Goal: Task Accomplishment & Management: Complete application form

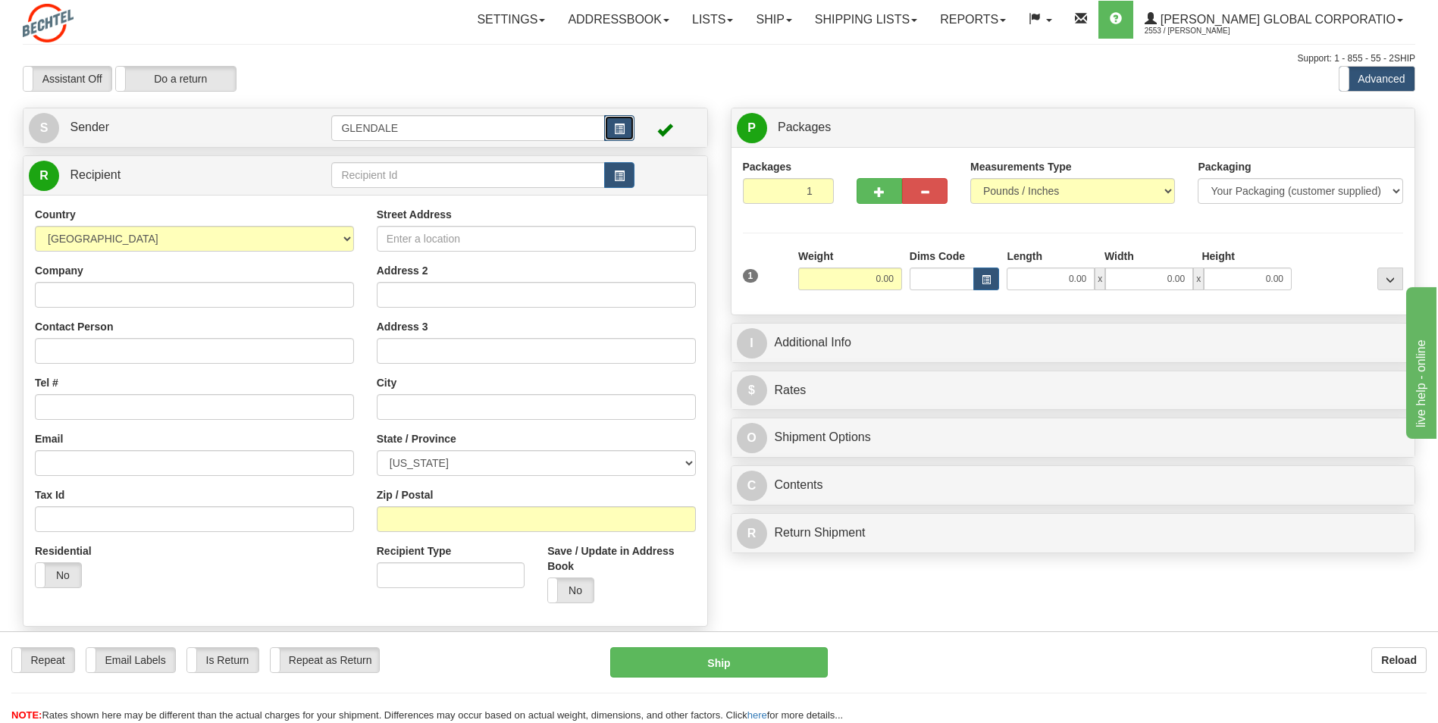
click at [616, 133] on span "button" at bounding box center [619, 129] width 11 height 10
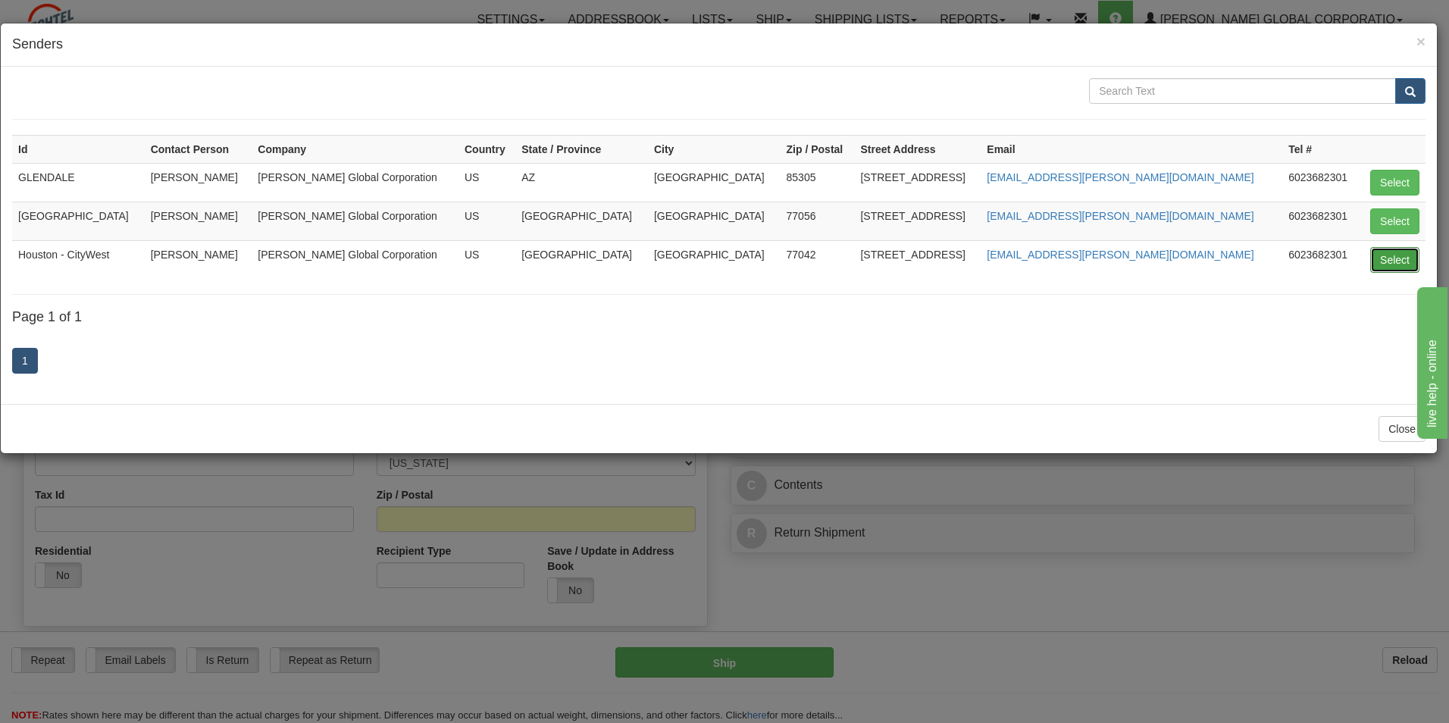
click at [1398, 258] on button "Select" at bounding box center [1394, 260] width 49 height 26
type input "Houston - CityWest"
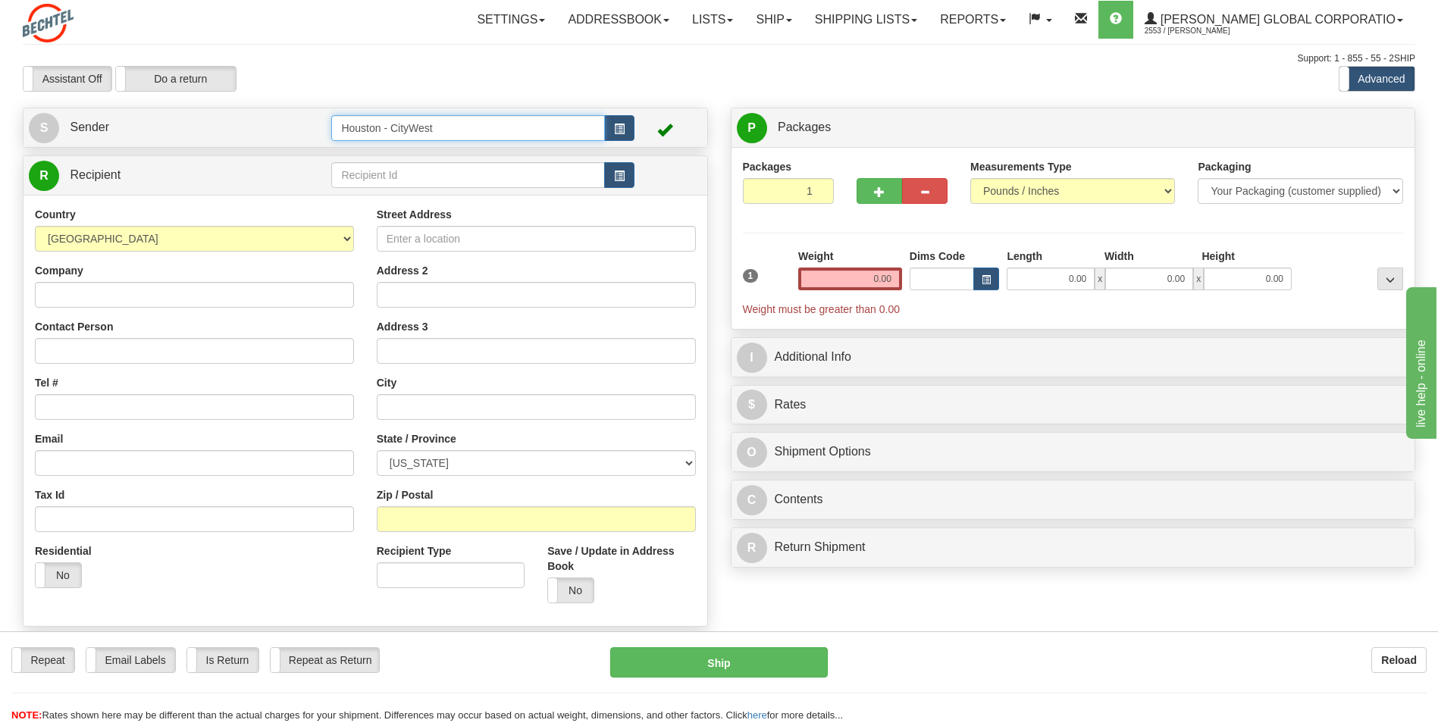
click at [577, 135] on input "Houston - CityWest" at bounding box center [467, 128] width 273 height 26
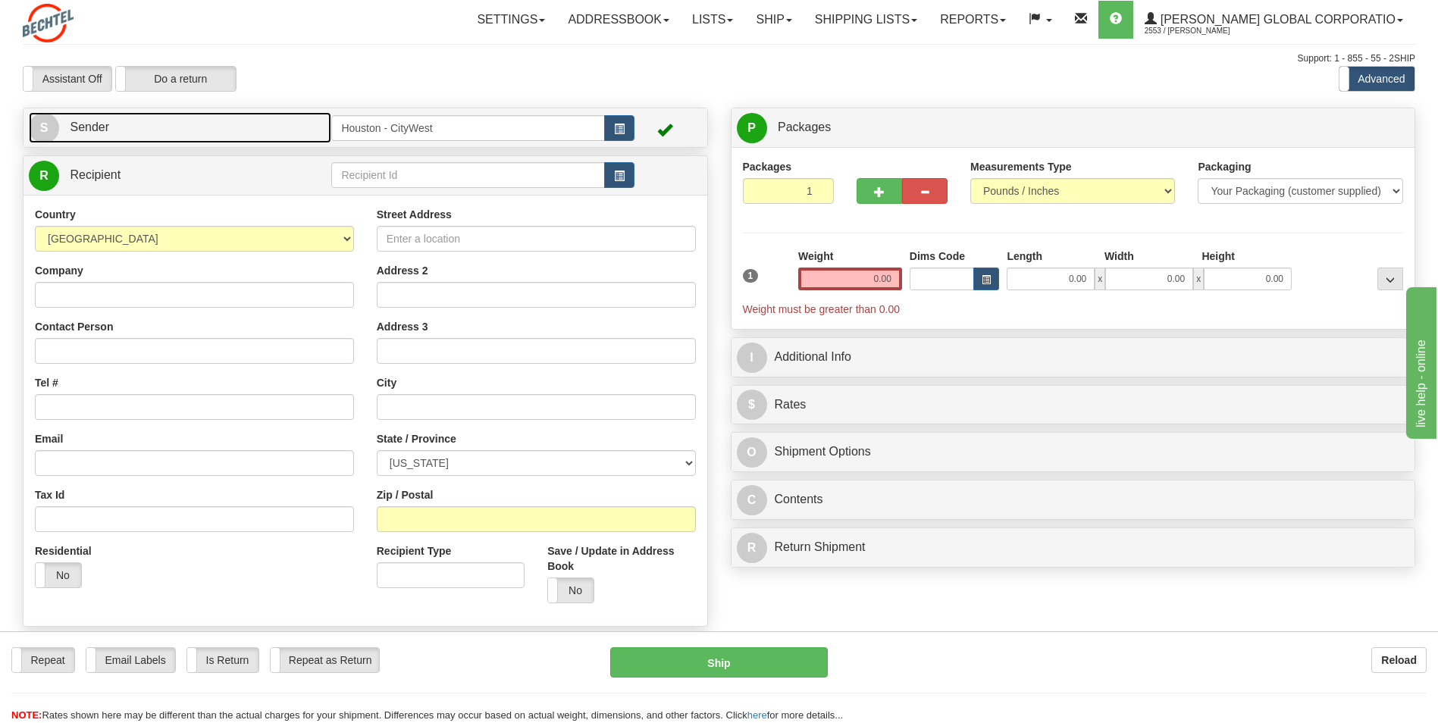
click at [96, 127] on span "Sender" at bounding box center [89, 127] width 39 height 13
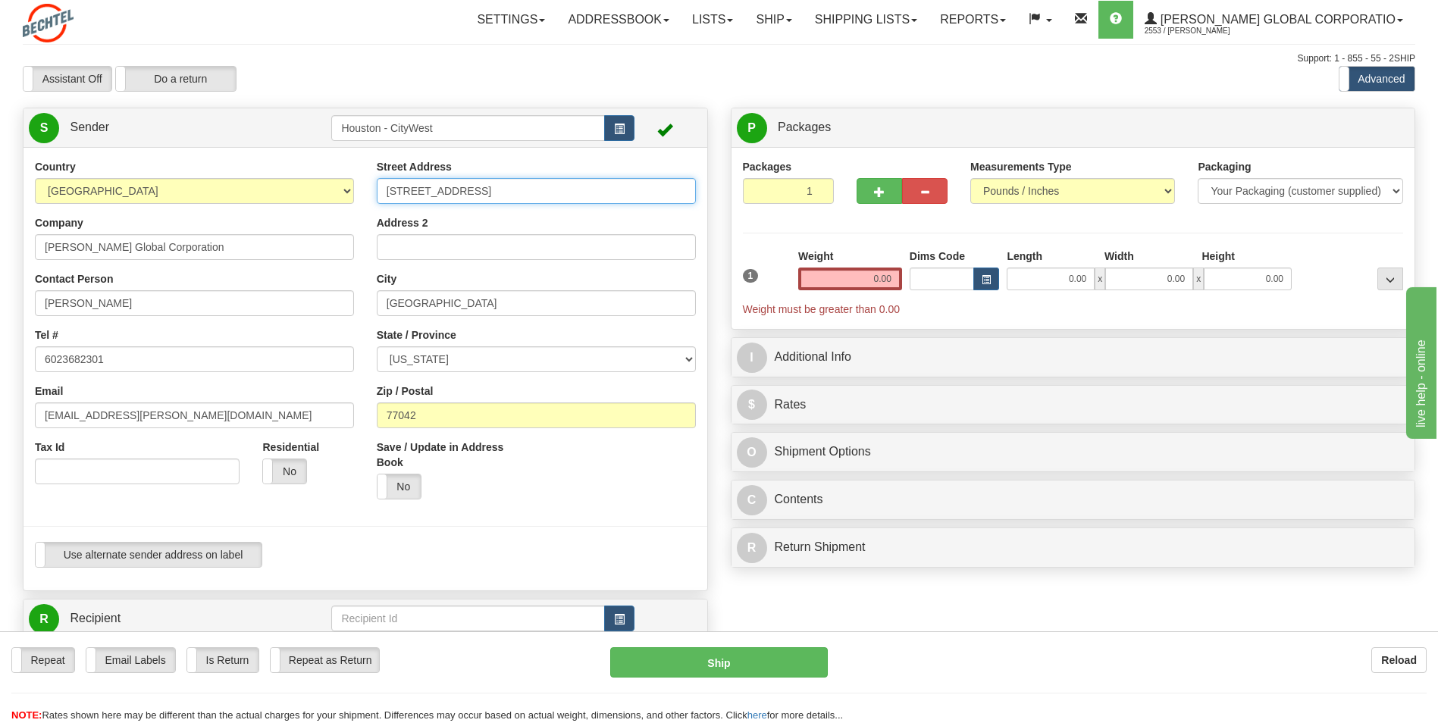
drag, startPoint x: 514, startPoint y: 193, endPoint x: 272, endPoint y: 193, distance: 241.8
click at [272, 193] on div "Country [GEOGRAPHIC_DATA] [GEOGRAPHIC_DATA] [GEOGRAPHIC_DATA] [GEOGRAPHIC_DATA]…" at bounding box center [365, 369] width 684 height 420
type input "[STREET_ADDRESS]"
type input "[PERSON_NAME]"
select select "[GEOGRAPHIC_DATA]"
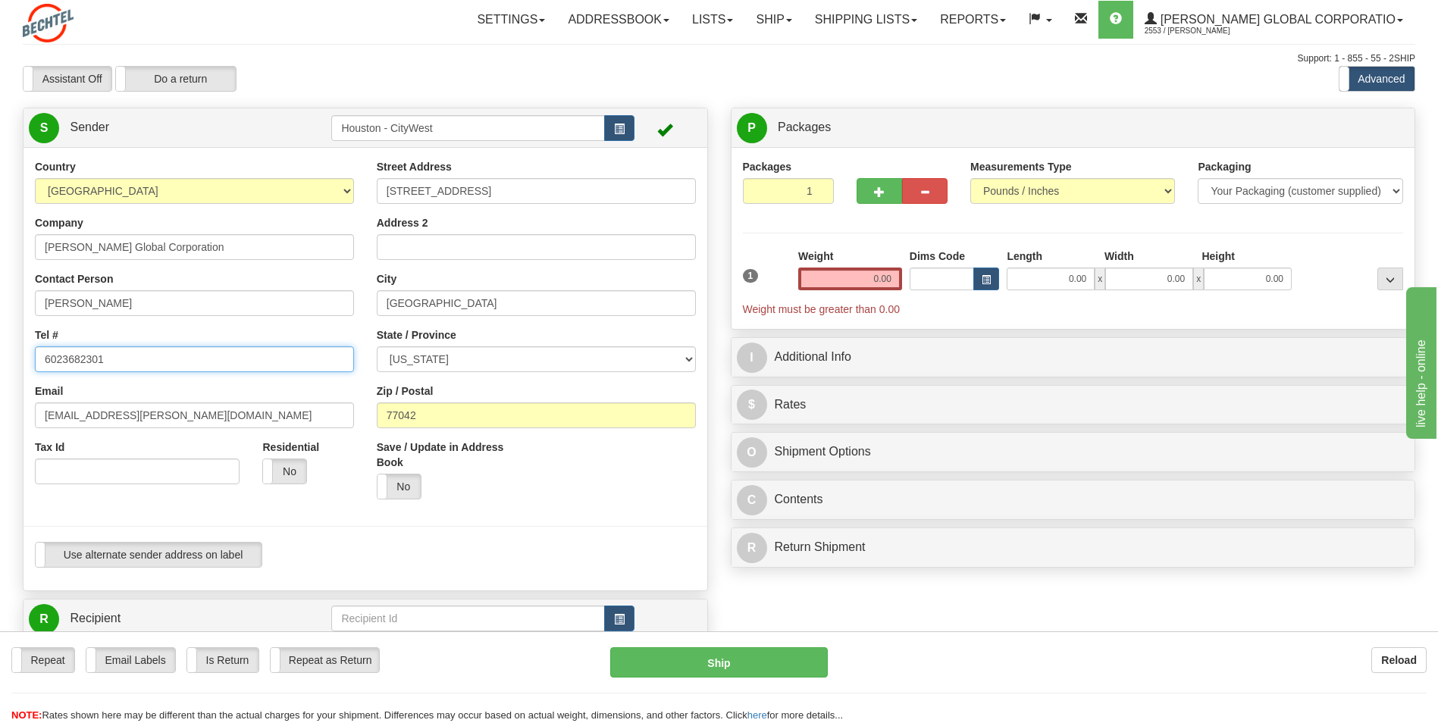
drag, startPoint x: 146, startPoint y: 362, endPoint x: -3, endPoint y: 353, distance: 149.6
click at [0, 353] on html "Training Course Close Toggle navigation Settings Shipping Preferences New Sende…" at bounding box center [719, 361] width 1438 height 723
click at [139, 363] on input "Tel #" at bounding box center [194, 359] width 319 height 26
paste input "[PHONE_NUMBER]"
type input "[PHONE_NUMBER]"
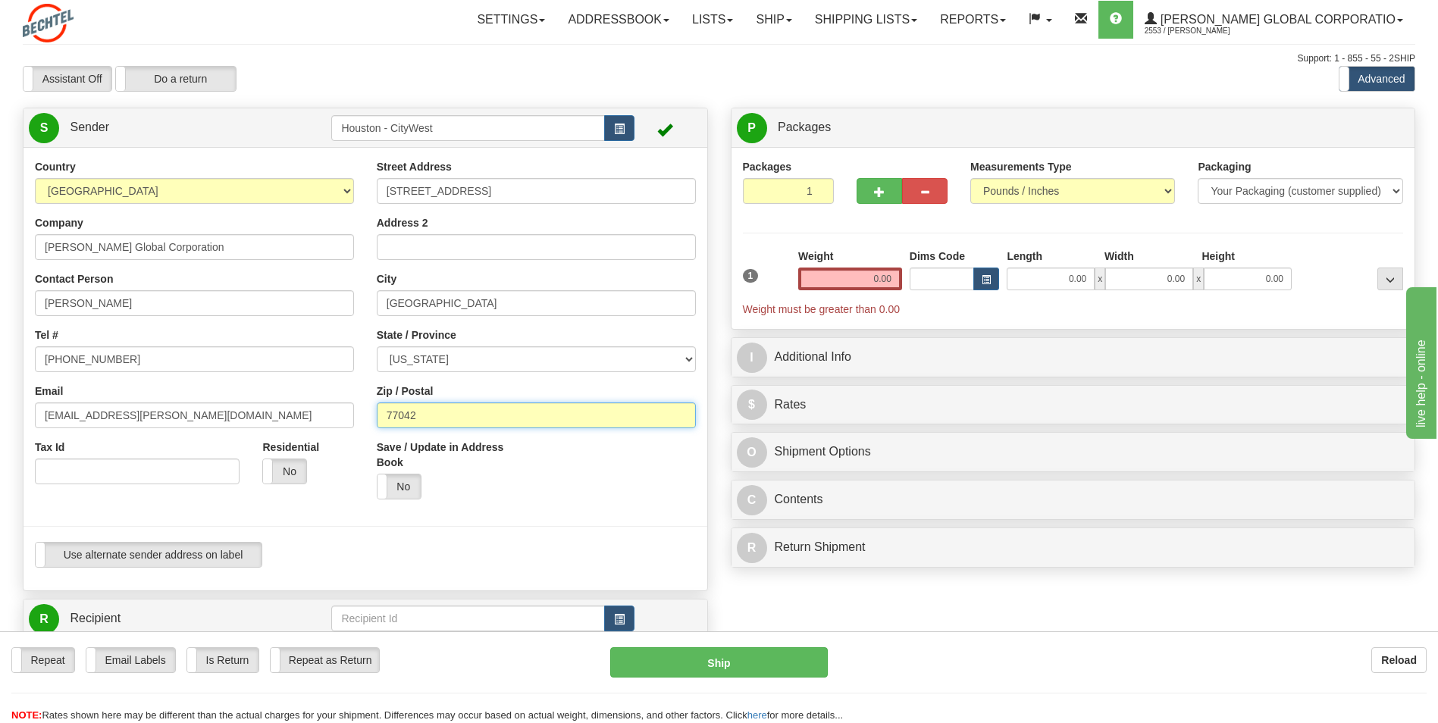
click at [449, 416] on input "77042" at bounding box center [536, 415] width 319 height 26
type input "77640"
drag, startPoint x: 356, startPoint y: 425, endPoint x: 371, endPoint y: 412, distance: 19.9
click at [356, 425] on div "Country [GEOGRAPHIC_DATA] [GEOGRAPHIC_DATA] [GEOGRAPHIC_DATA] [GEOGRAPHIC_DATA]…" at bounding box center [194, 327] width 342 height 337
drag, startPoint x: 485, startPoint y: 301, endPoint x: 349, endPoint y: 288, distance: 137.0
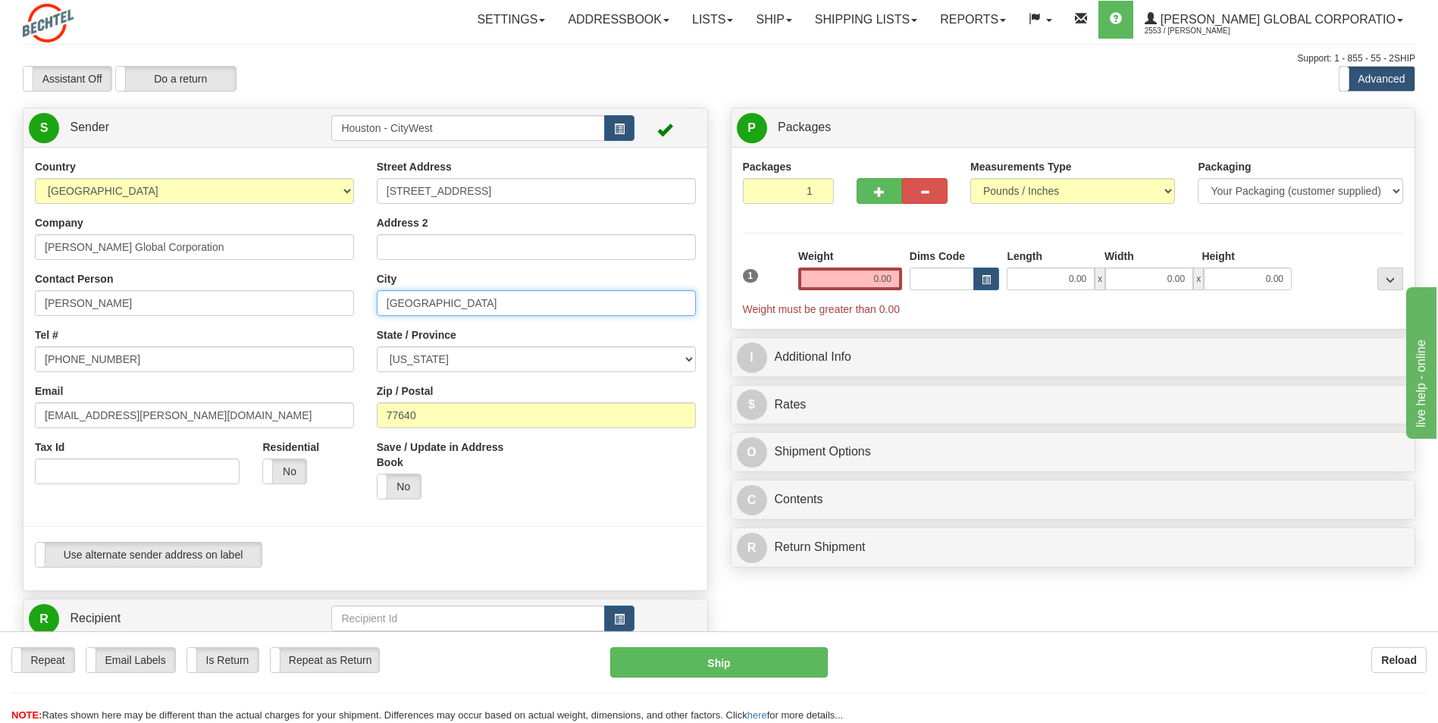
click at [349, 288] on div "Country [GEOGRAPHIC_DATA] [GEOGRAPHIC_DATA] [GEOGRAPHIC_DATA] [GEOGRAPHIC_DATA]…" at bounding box center [365, 369] width 684 height 420
type input "Port [PERSON_NAME]"
click at [371, 263] on div "Street Address [STREET_ADDRESS] Address 2 City [GEOGRAPHIC_DATA][PERSON_NAME] S…" at bounding box center [536, 335] width 342 height 352
drag, startPoint x: 371, startPoint y: 263, endPoint x: 346, endPoint y: 283, distance: 31.8
click at [346, 283] on div "Contact Person [PERSON_NAME]" at bounding box center [194, 293] width 319 height 45
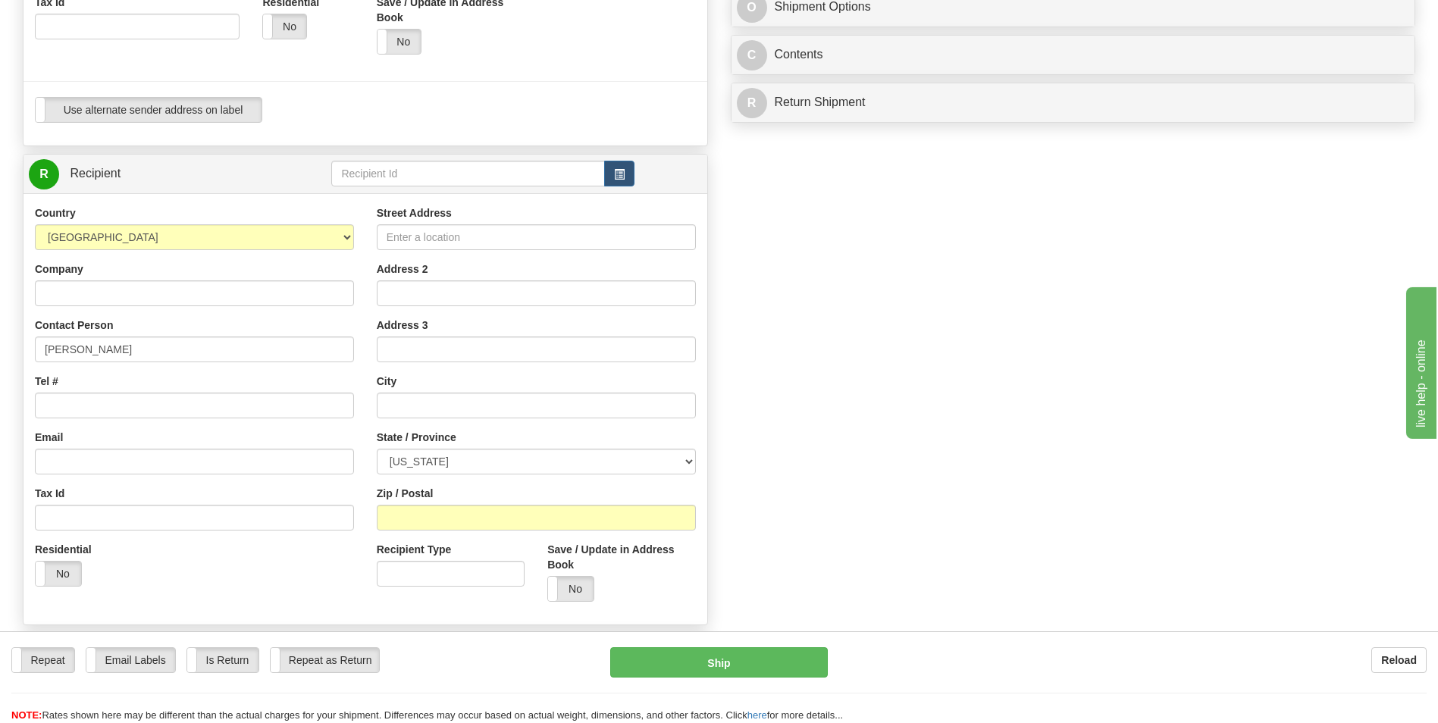
scroll to position [455, 0]
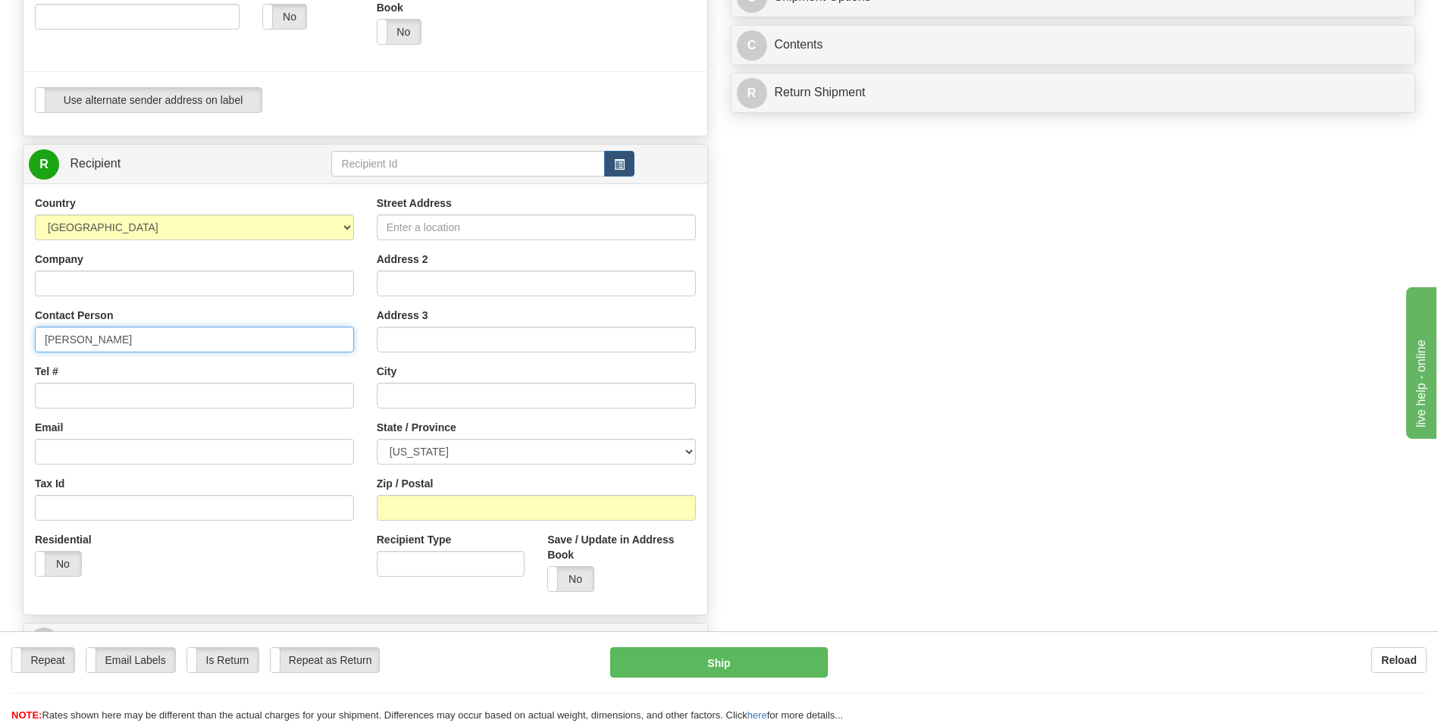
drag, startPoint x: 164, startPoint y: 341, endPoint x: 21, endPoint y: 343, distance: 142.5
click at [21, 343] on div "Create a label for the return Create Pickup Without Label S Sender [GEOGRAPHIC_…" at bounding box center [365, 185] width 708 height 1065
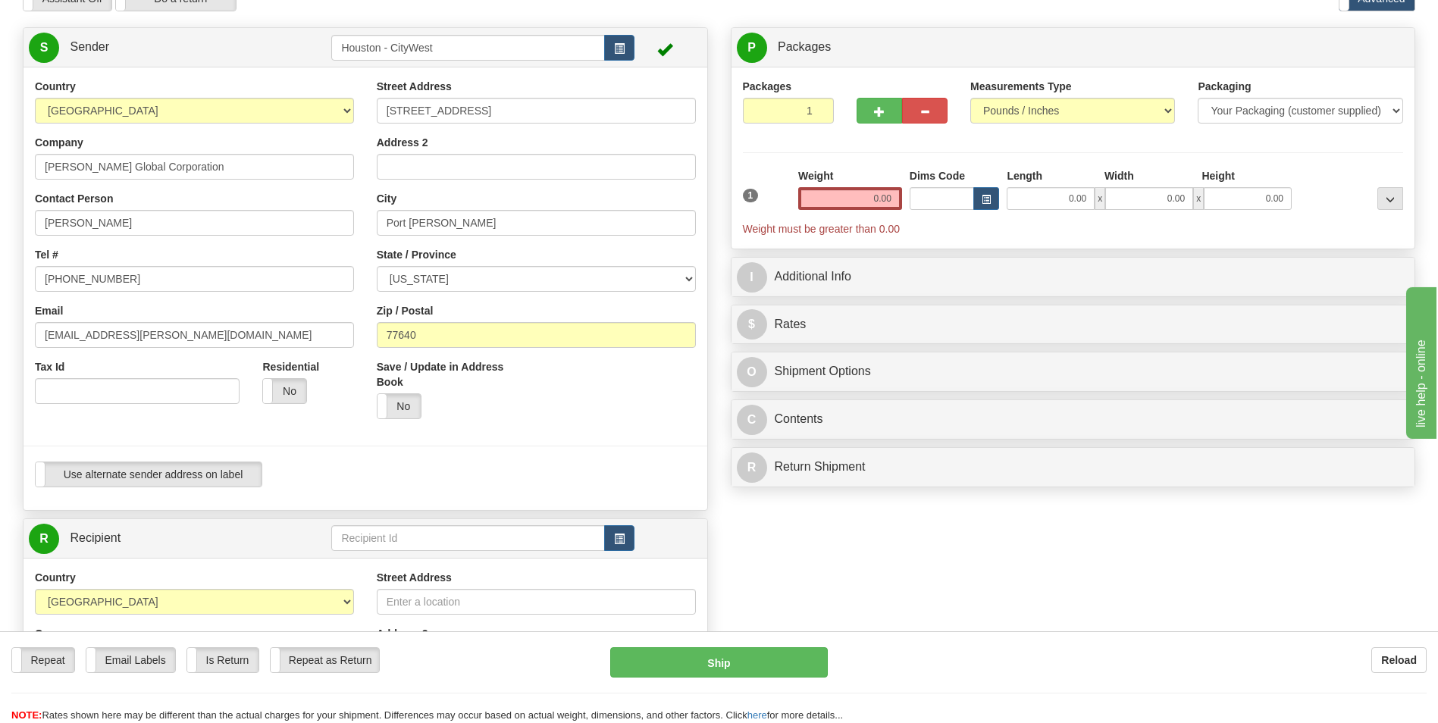
scroll to position [76, 0]
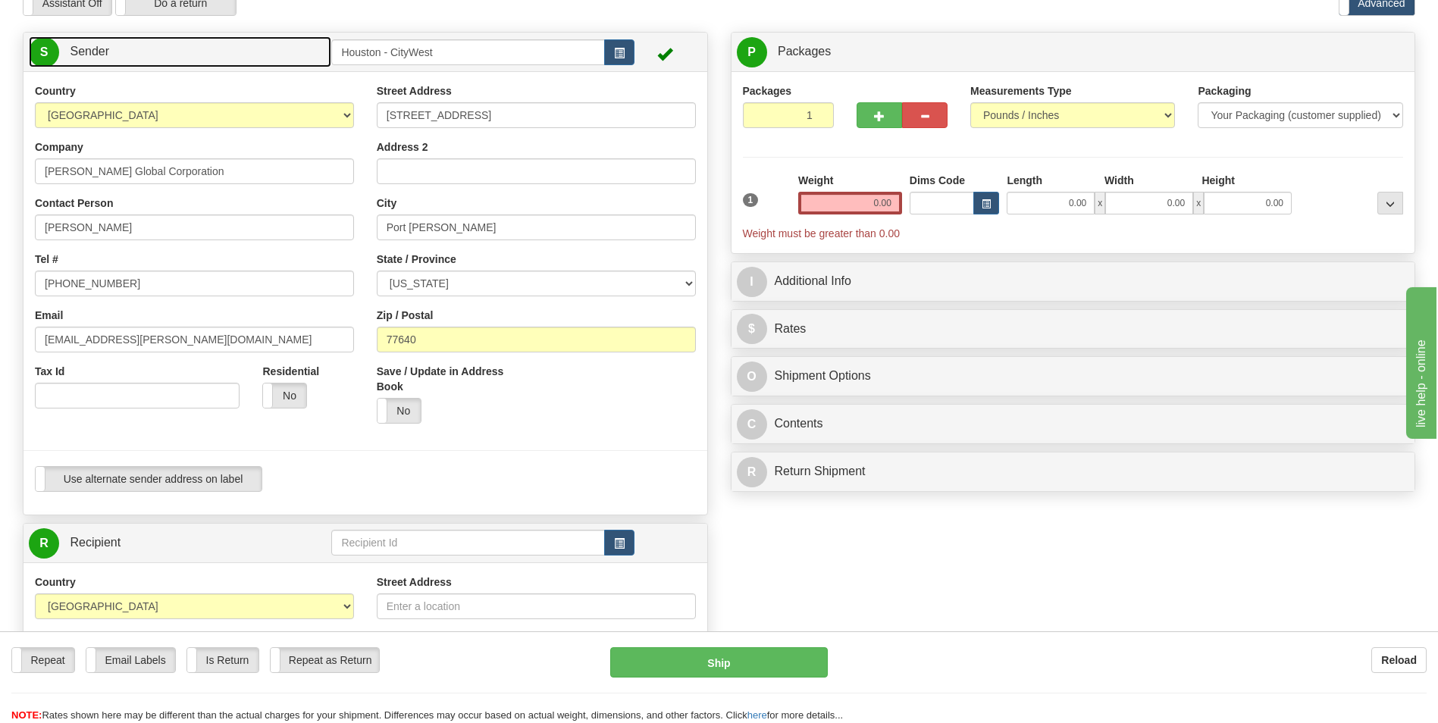
click at [139, 46] on link "S Sender" at bounding box center [180, 51] width 302 height 31
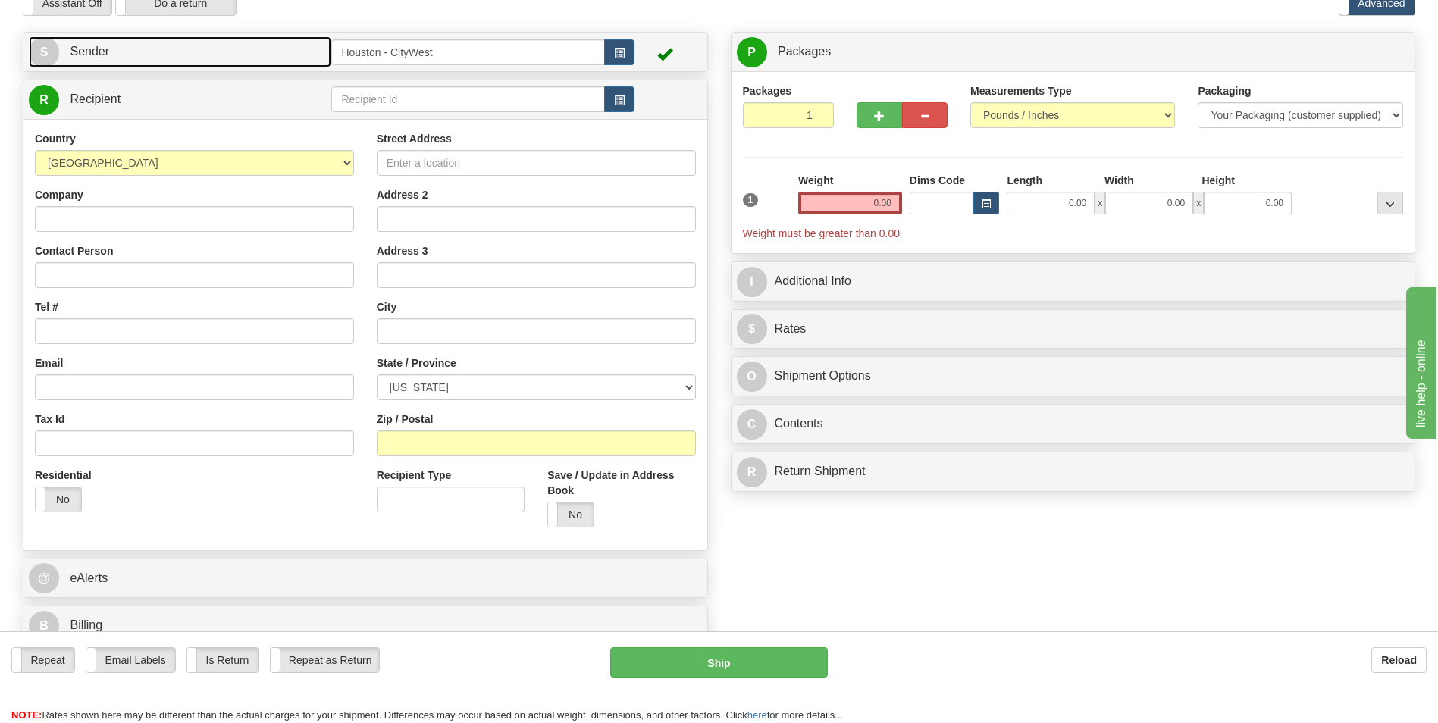
click at [139, 46] on link "S Sender" at bounding box center [180, 51] width 302 height 31
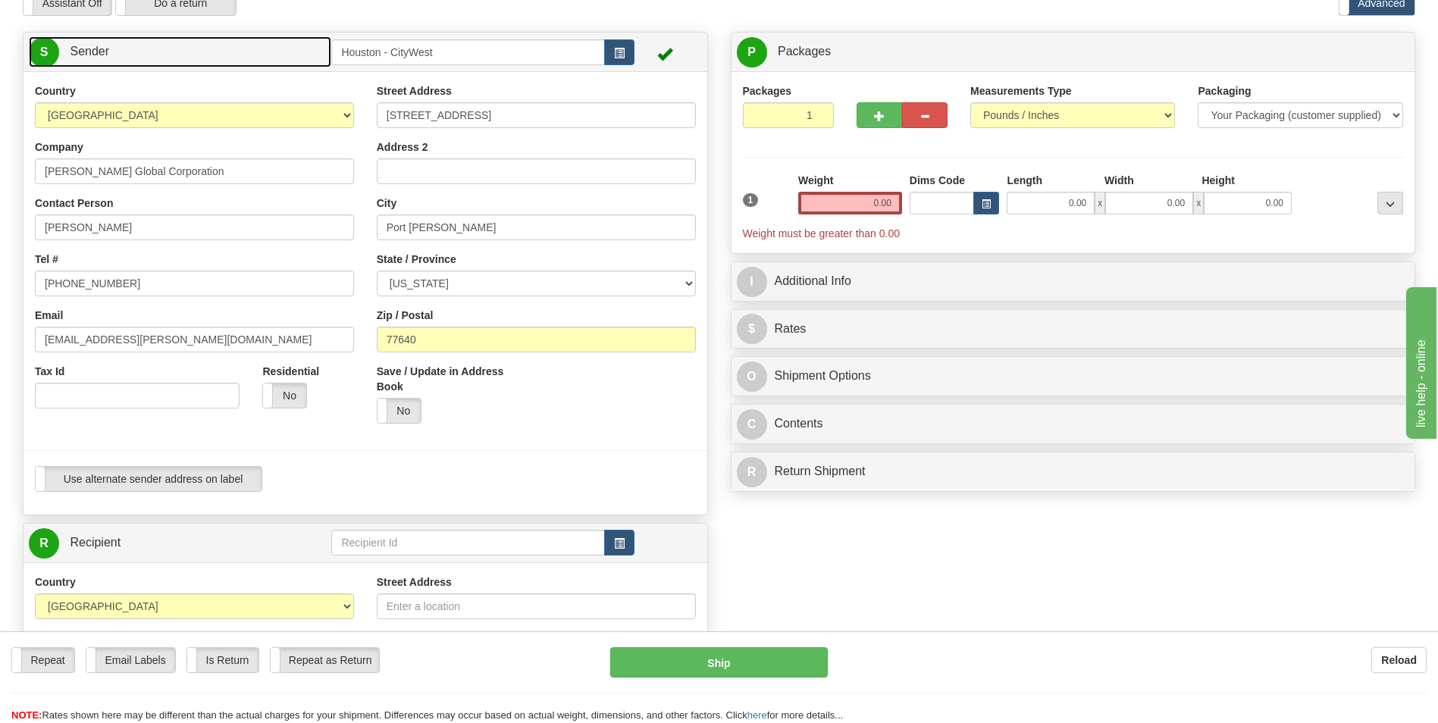
click at [139, 46] on link "S Sender" at bounding box center [180, 51] width 302 height 31
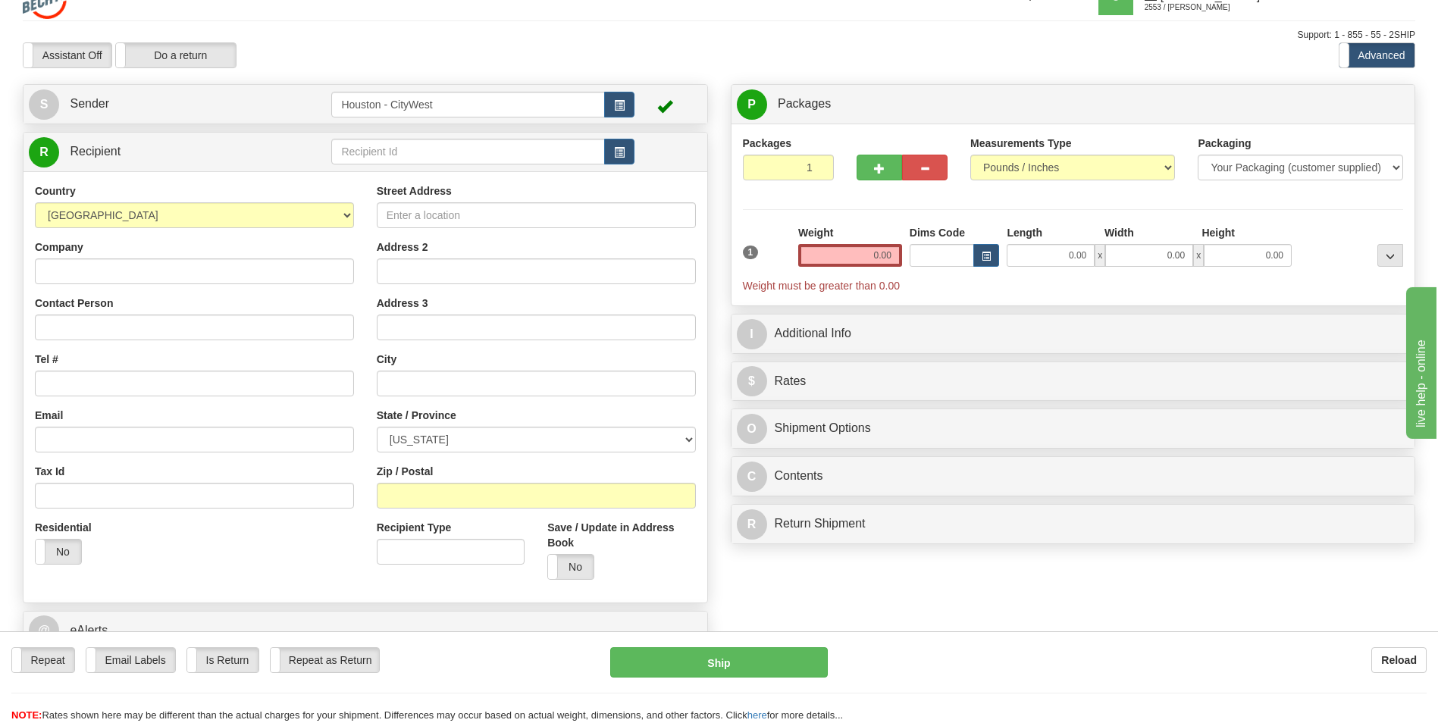
scroll to position [0, 0]
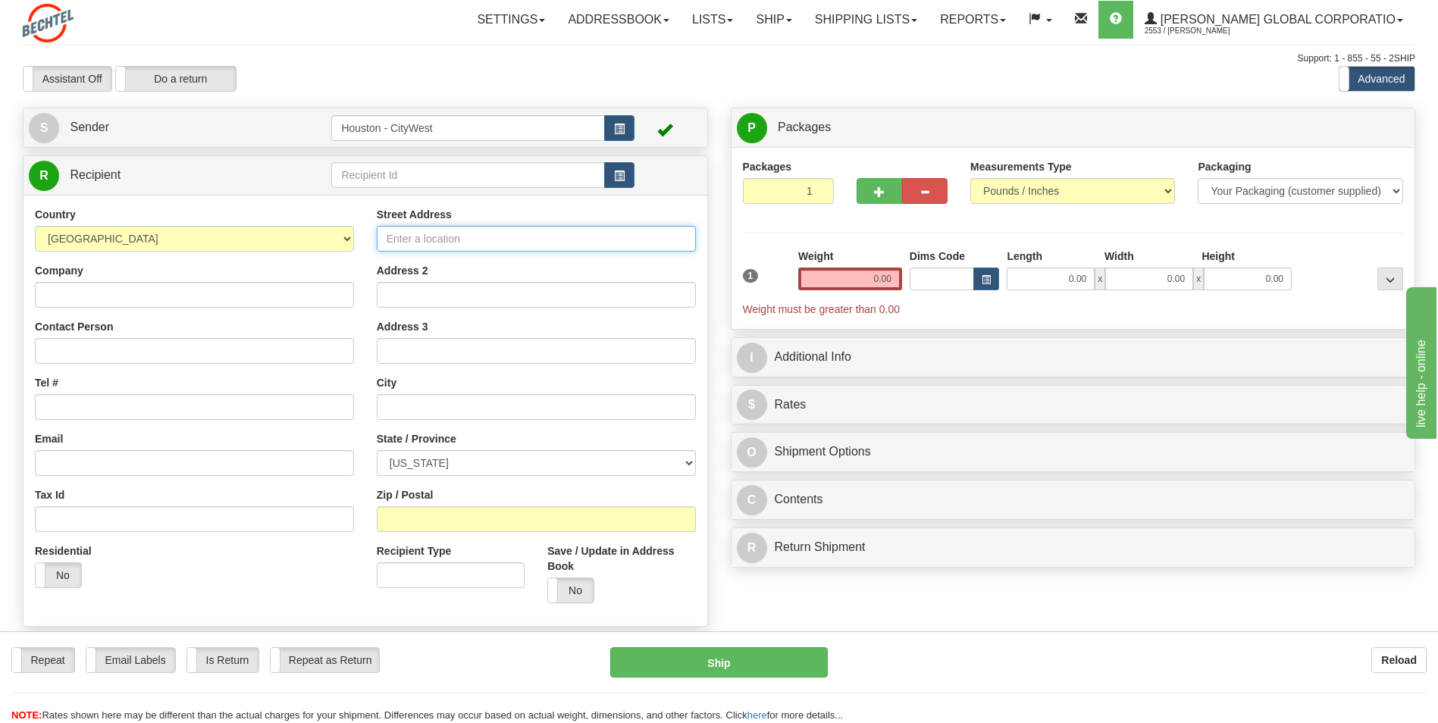
click at [468, 236] on input "Street Address" at bounding box center [536, 239] width 319 height 26
paste input "[STREET_ADDRESS]"
type input "[STREET_ADDRESS]"
click at [457, 411] on input "text" at bounding box center [536, 407] width 319 height 26
paste input "[GEOGRAPHIC_DATA]"
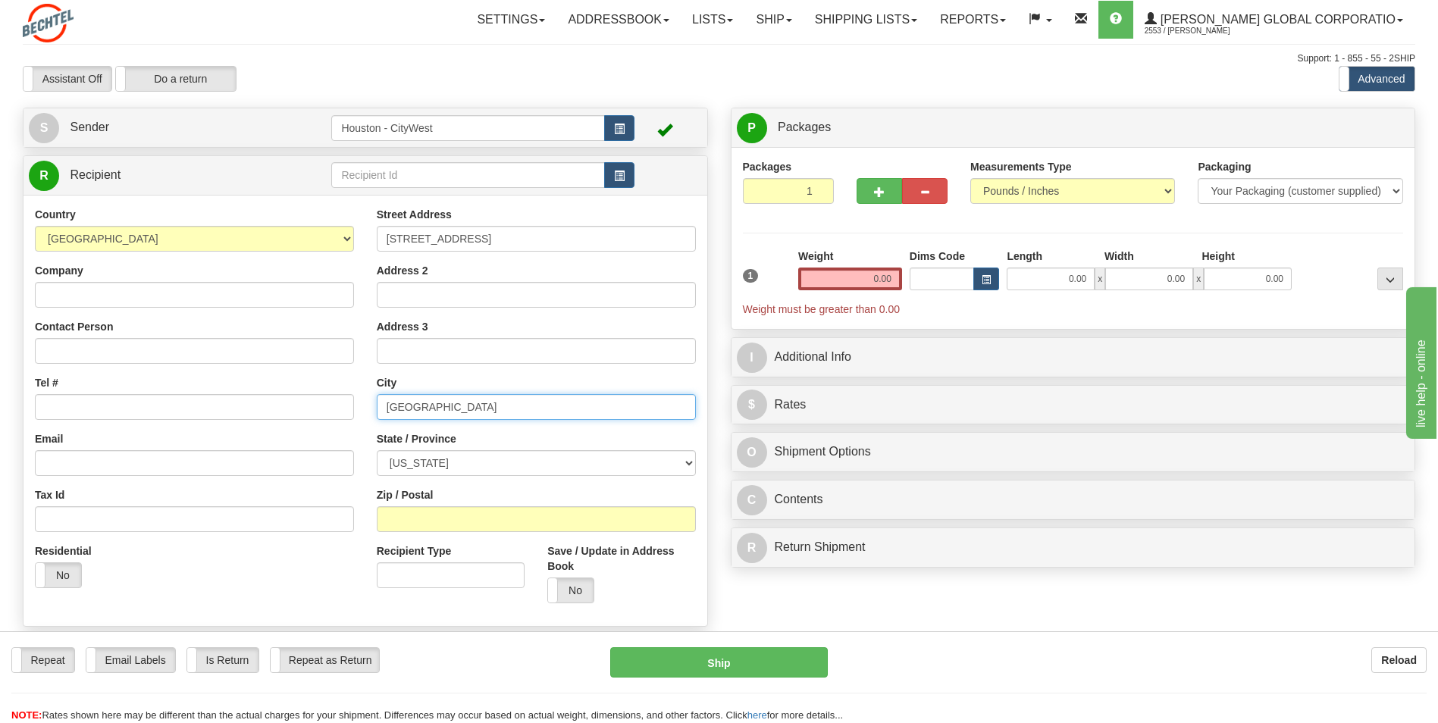
type input "[GEOGRAPHIC_DATA]"
click at [426, 461] on select "[US_STATE] [US_STATE] [US_STATE] [US_STATE] Armed Forces America Armed Forces E…" at bounding box center [536, 463] width 319 height 26
select select "NY"
click at [377, 450] on select "[US_STATE] [US_STATE] [US_STATE] [US_STATE] Armed Forces America Armed Forces E…" at bounding box center [536, 463] width 319 height 26
click at [460, 511] on input "Zip / Postal" at bounding box center [536, 519] width 319 height 26
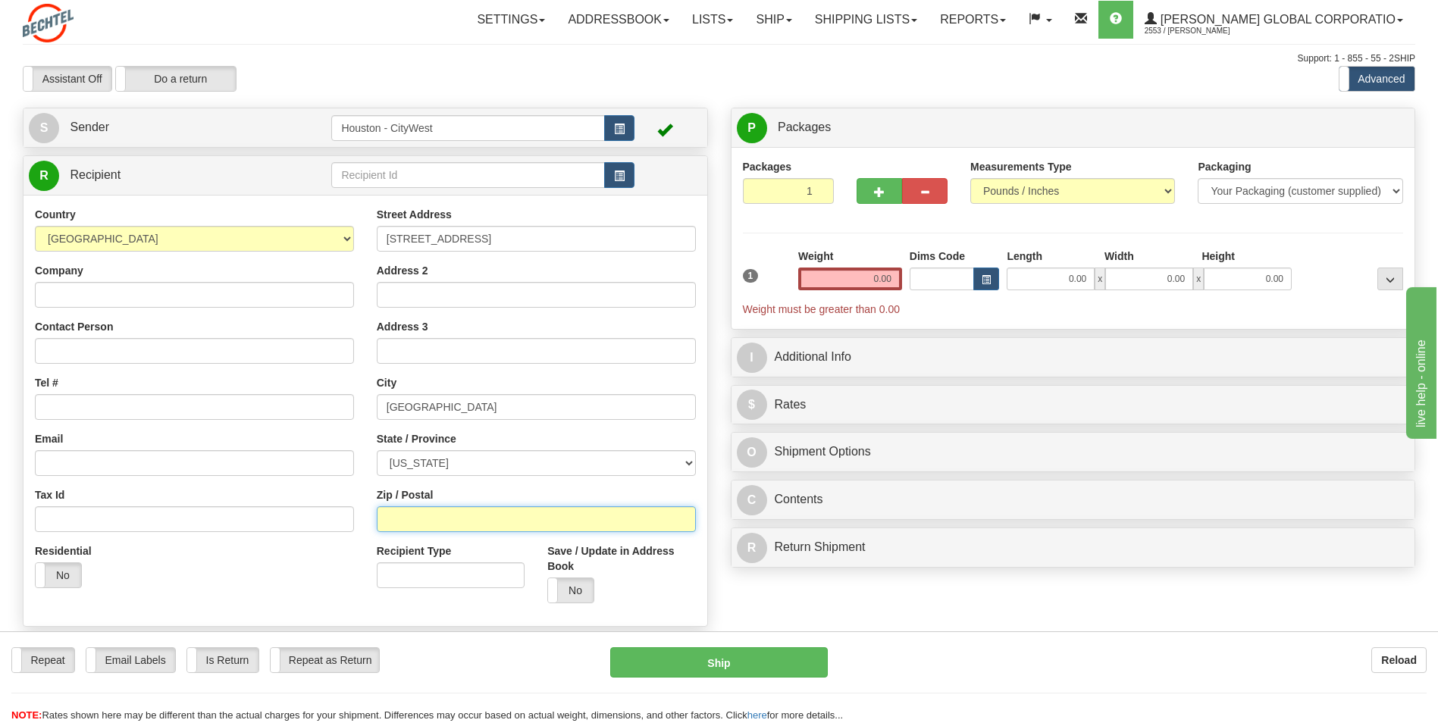
paste input "14624"
type input "14624"
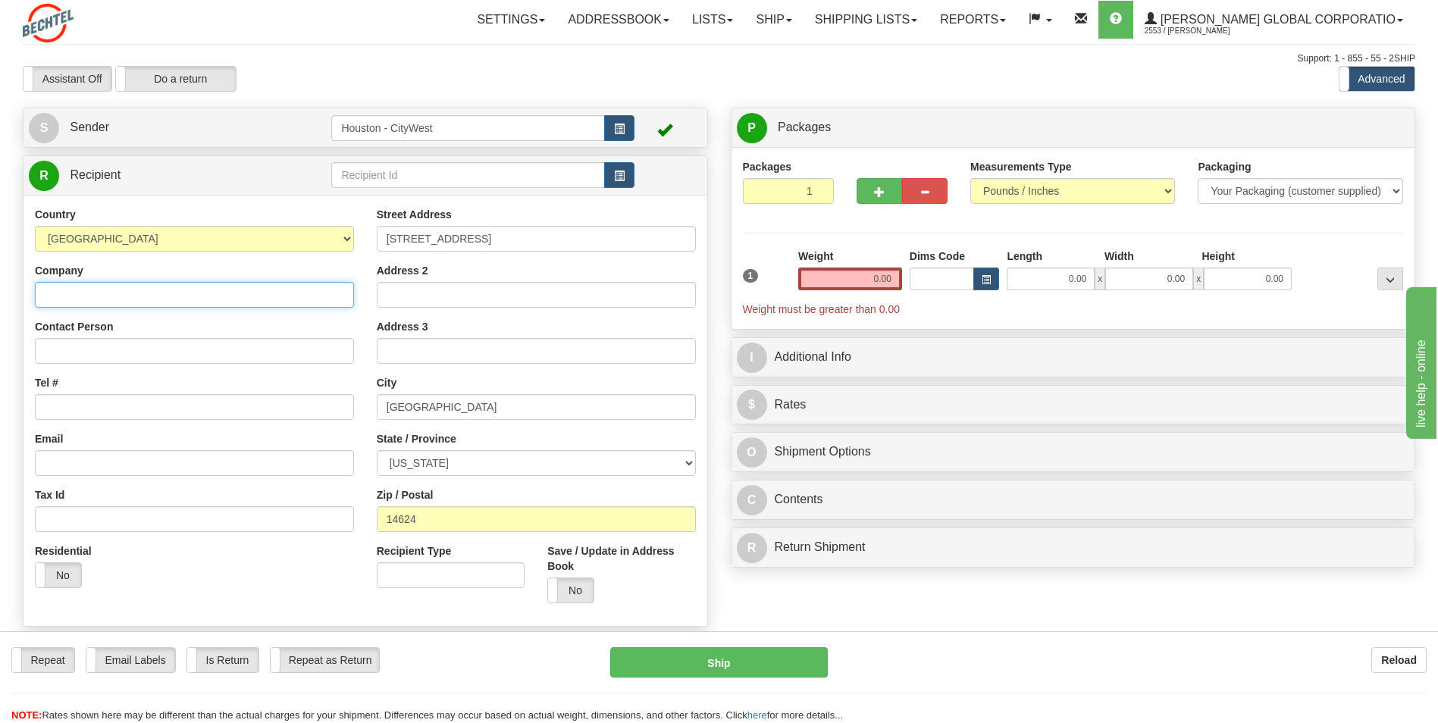
click at [133, 299] on input "Company" at bounding box center [194, 295] width 319 height 26
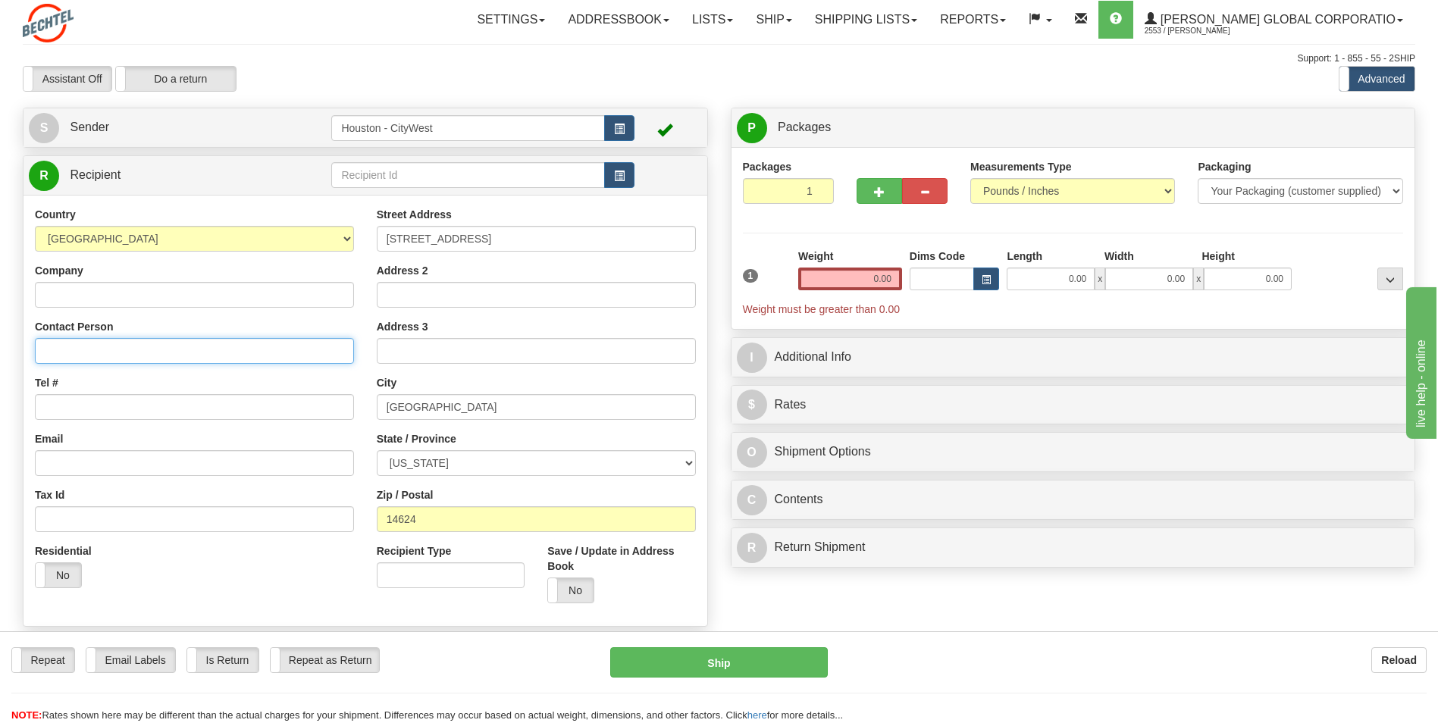
click at [185, 355] on input "Contact Person" at bounding box center [194, 351] width 319 height 26
paste input "TRANSCAT | AXIOM RENTALS"
drag, startPoint x: 230, startPoint y: 346, endPoint x: 32, endPoint y: 346, distance: 198.6
click at [32, 346] on div "Country [GEOGRAPHIC_DATA] [GEOGRAPHIC_DATA] [GEOGRAPHIC_DATA] [GEOGRAPHIC_DATA]…" at bounding box center [194, 403] width 342 height 393
type input "TRANSCAT | AXIOM RENTALS"
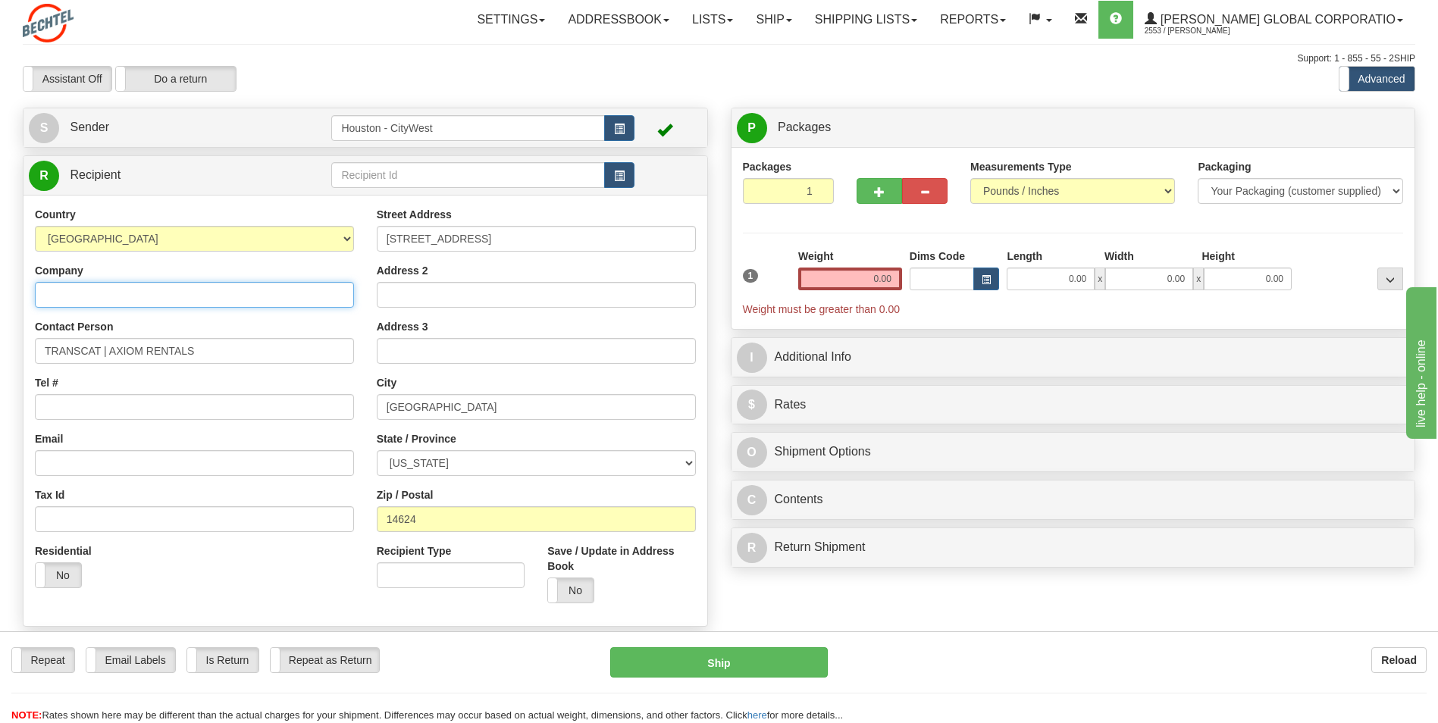
click at [102, 295] on input "Company" at bounding box center [194, 295] width 319 height 26
paste input "TRANSCAT | AXIOM RENTALS"
type input "TRANSCAT | AXIOM RENTALS"
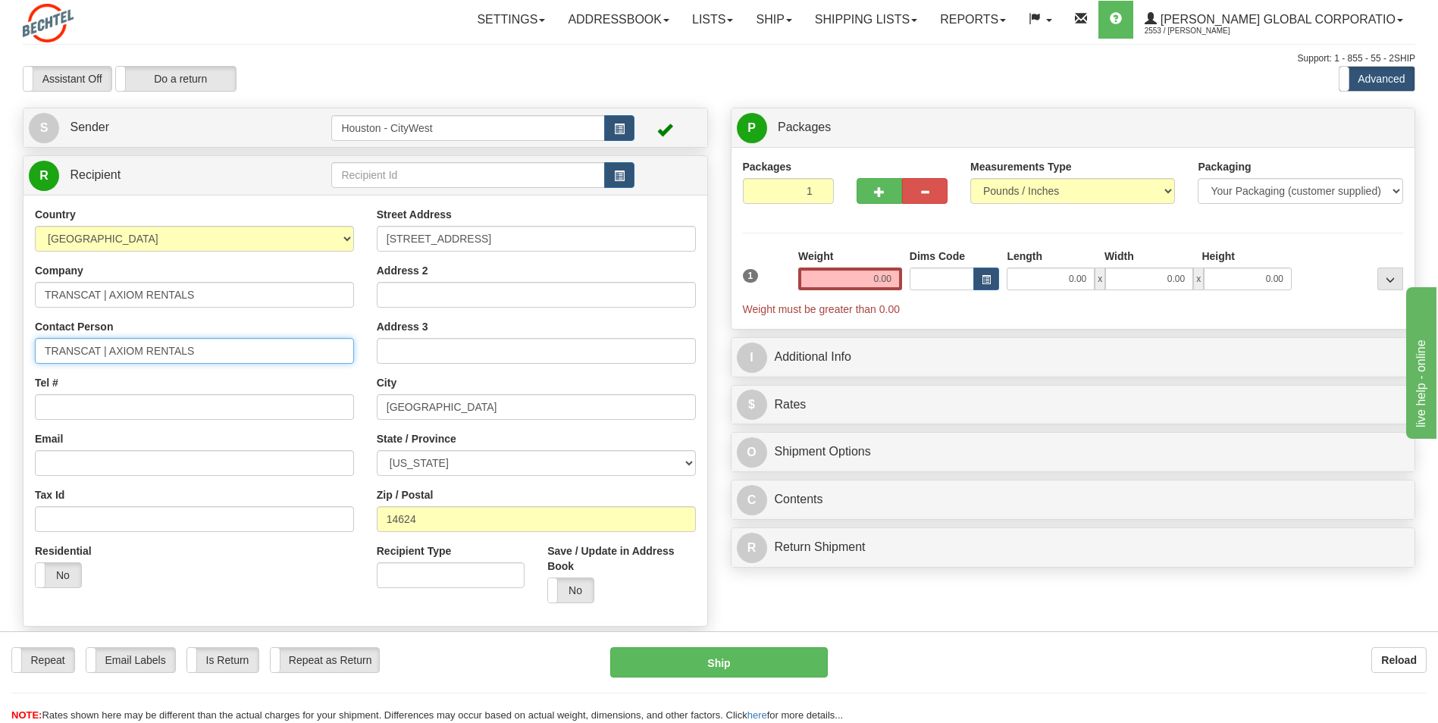
click at [229, 349] on input "TRANSCAT | AXIOM RENTALS" at bounding box center [194, 351] width 319 height 26
click at [255, 346] on input "TRANSCAT | AXIOM RENTALS" at bounding box center [194, 351] width 319 height 26
paste input "ATTN: RENTAL RETURN"
type input "TRANSCAT | AXIOM RENTALS ATTN: RENTAL RETURN"
click at [146, 405] on input "Tel #" at bounding box center [194, 407] width 319 height 26
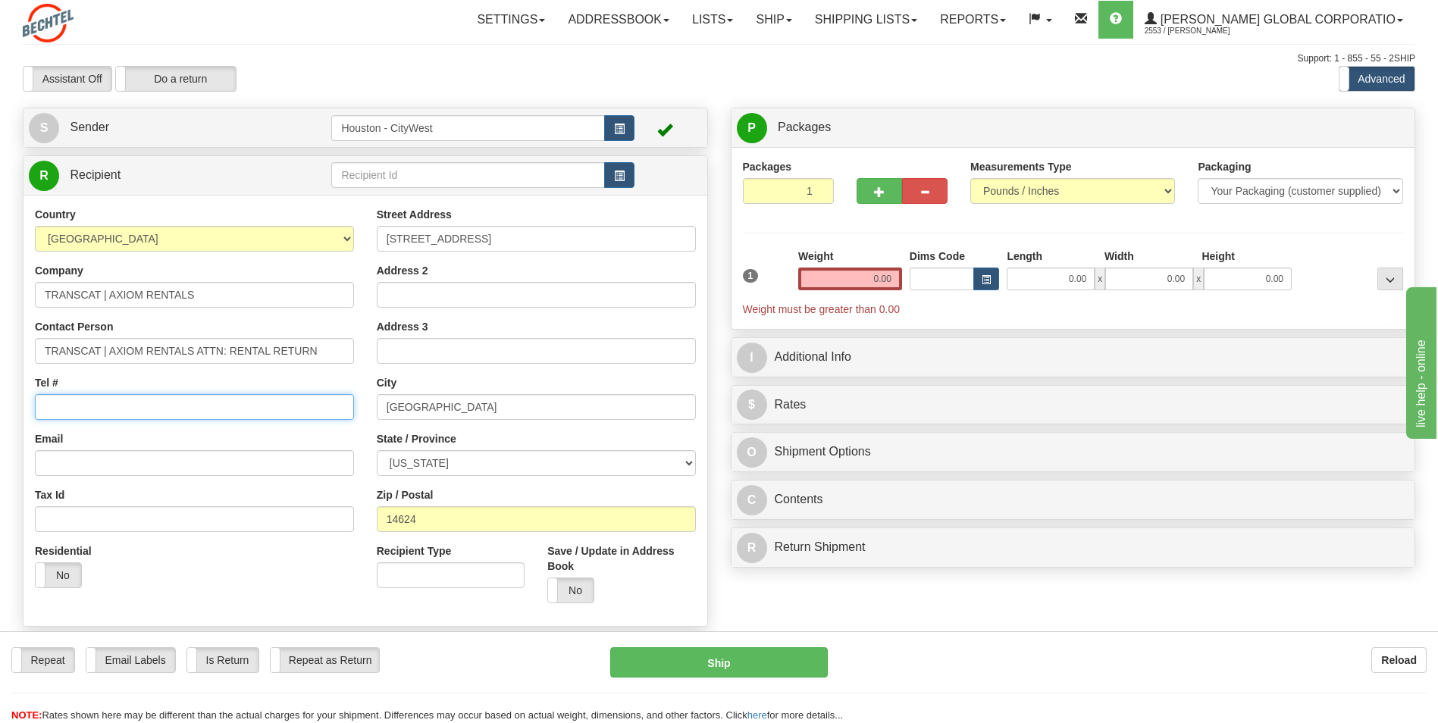
paste input "737.900.9645"
type input "737.900.9645"
click at [189, 459] on input "Email" at bounding box center [194, 463] width 319 height 26
paste input "[PERSON_NAME][EMAIL_ADDRESS][PERSON_NAME][DOMAIN_NAME]"
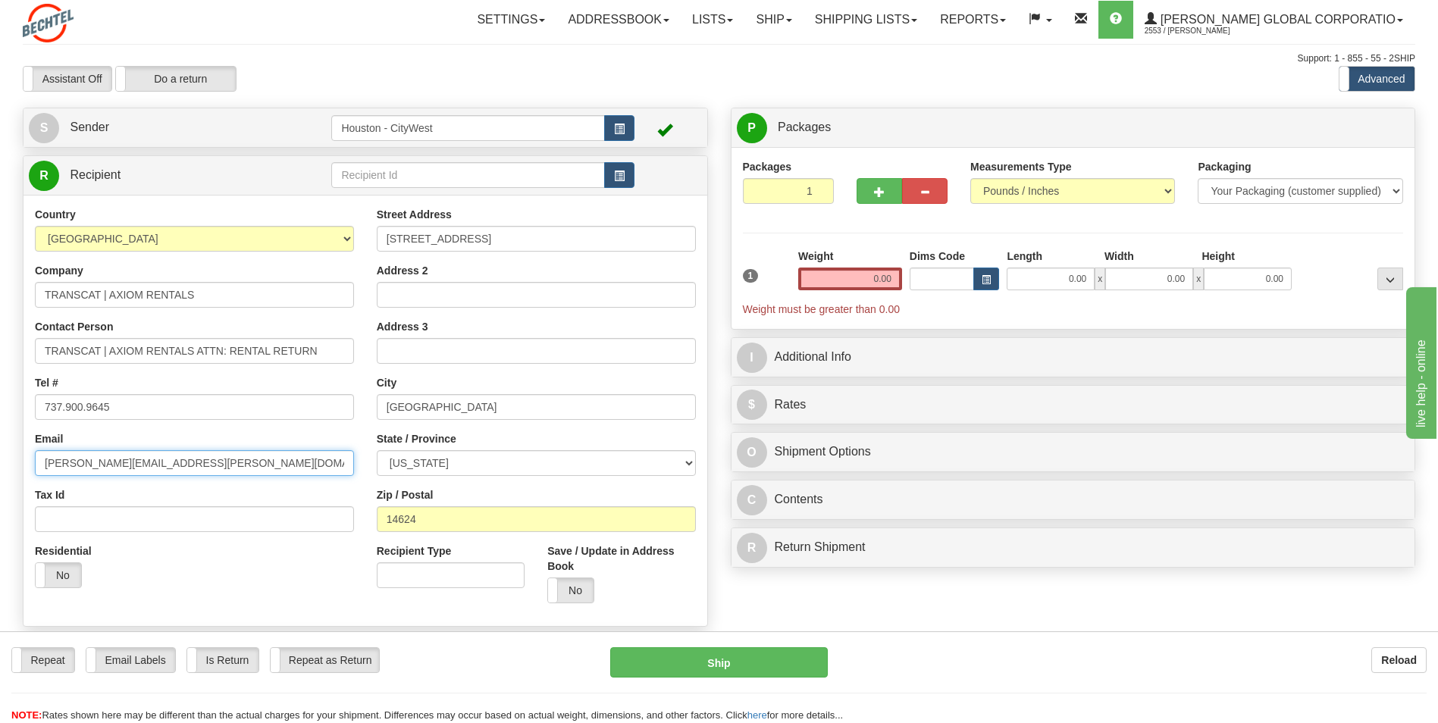
type input "[PERSON_NAME][EMAIL_ADDRESS][PERSON_NAME][DOMAIN_NAME]"
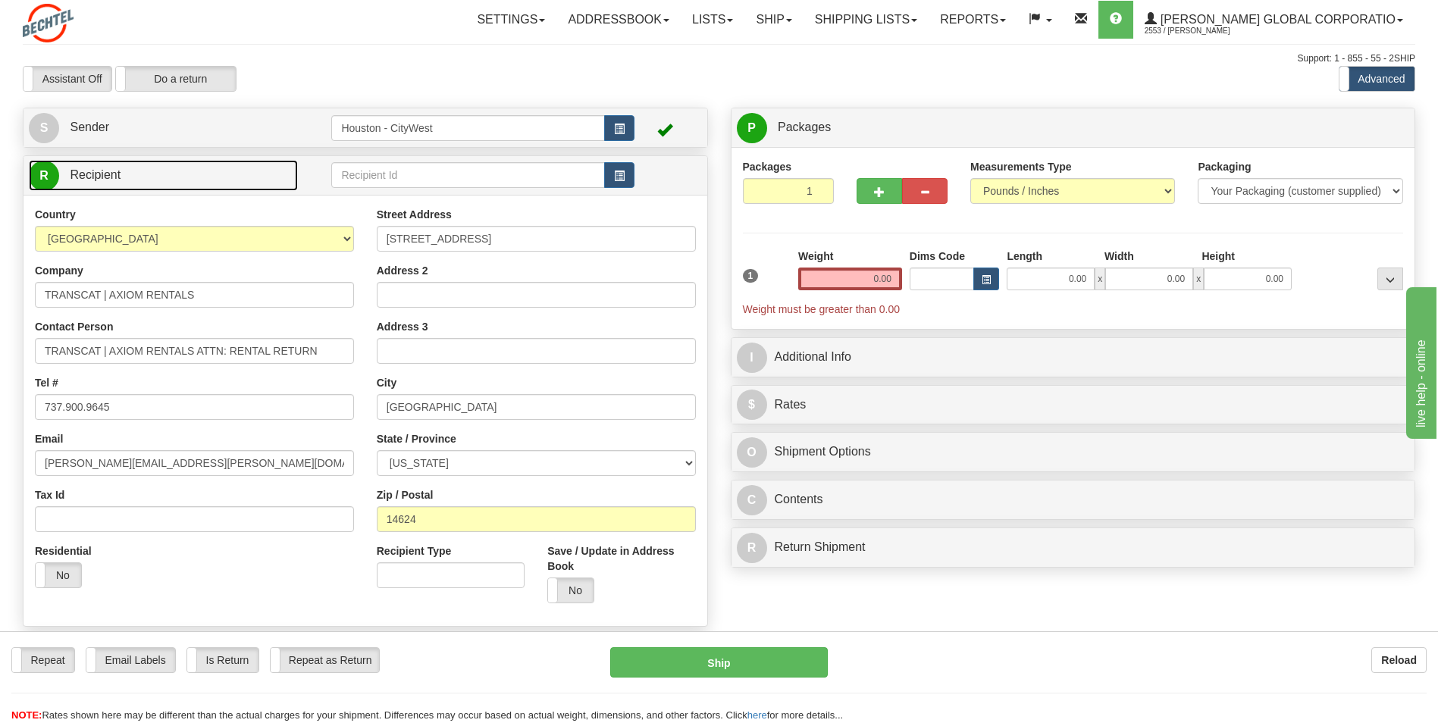
click at [210, 180] on link "R Recipient" at bounding box center [163, 175] width 269 height 31
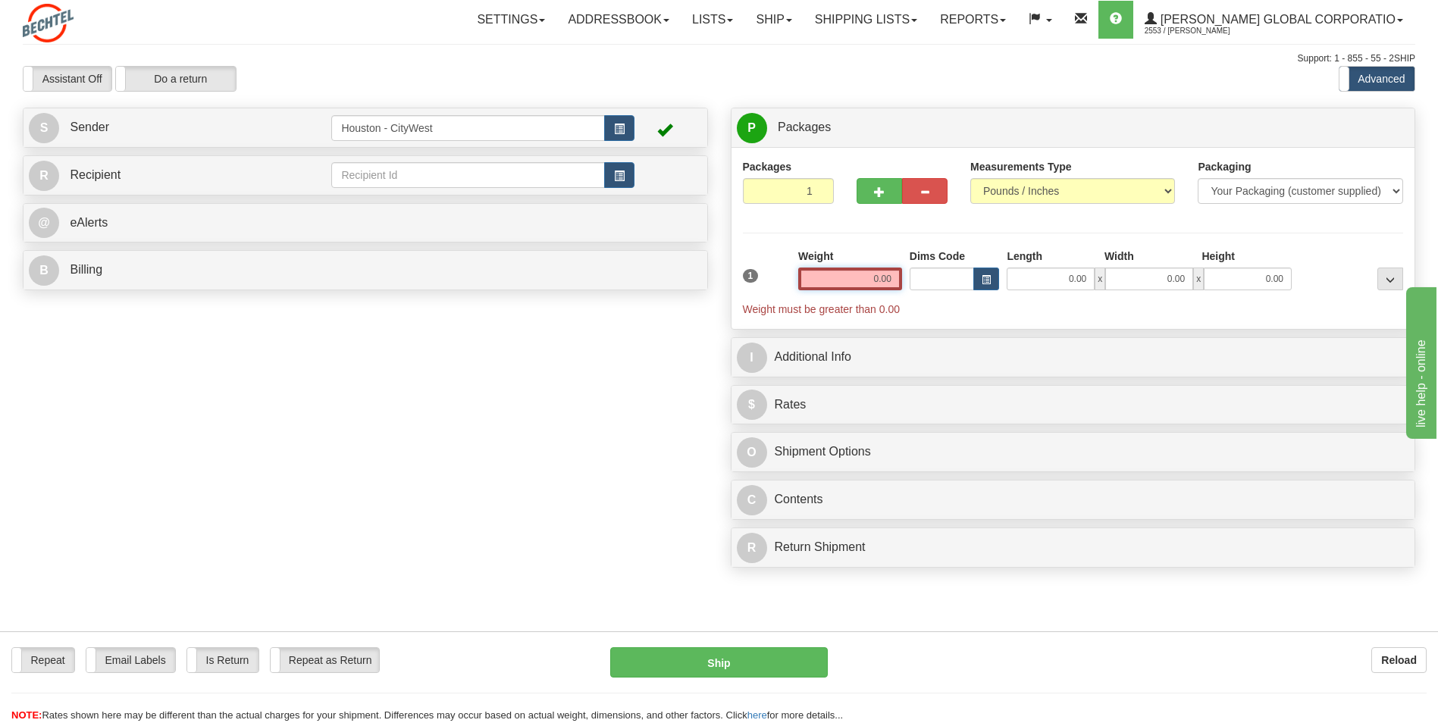
click at [897, 283] on input "0.00" at bounding box center [850, 279] width 104 height 23
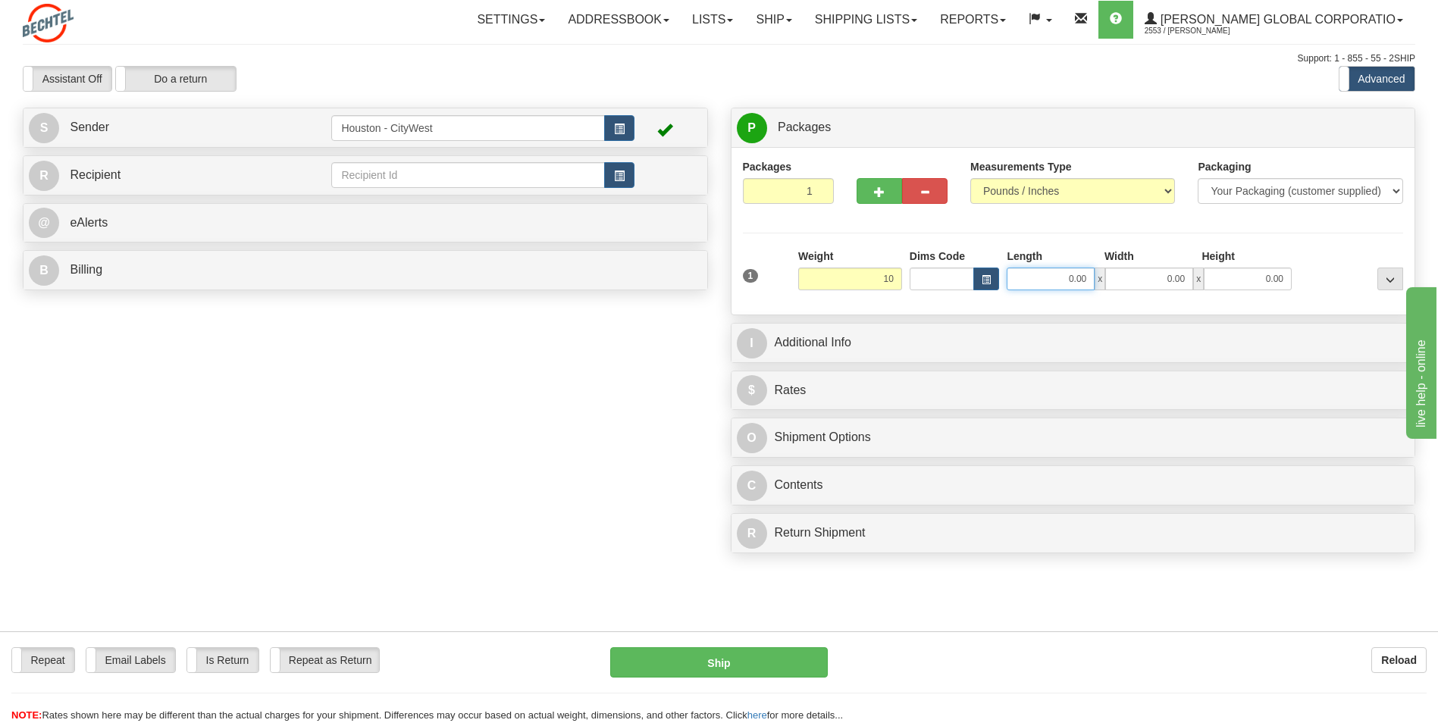
type input "10.00"
click at [1069, 276] on input "0.00" at bounding box center [1051, 279] width 88 height 23
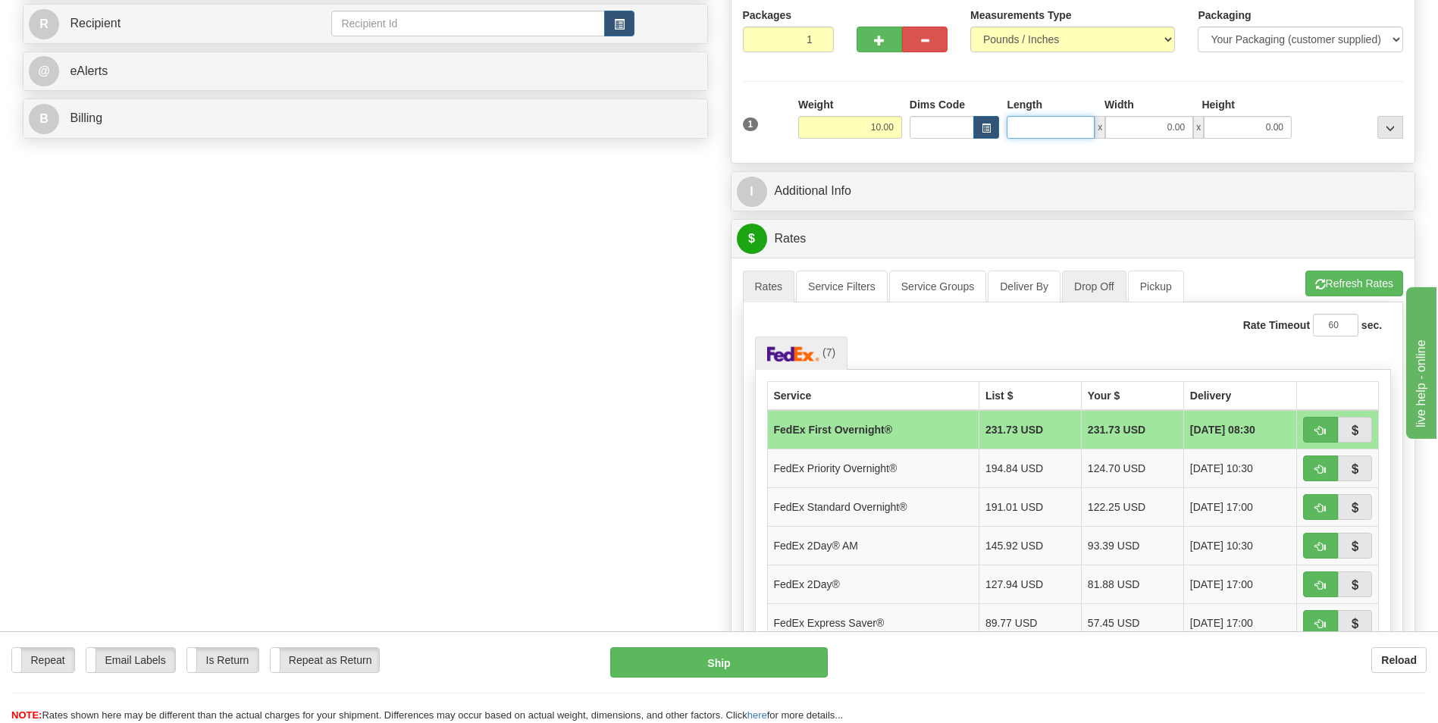
scroll to position [76, 0]
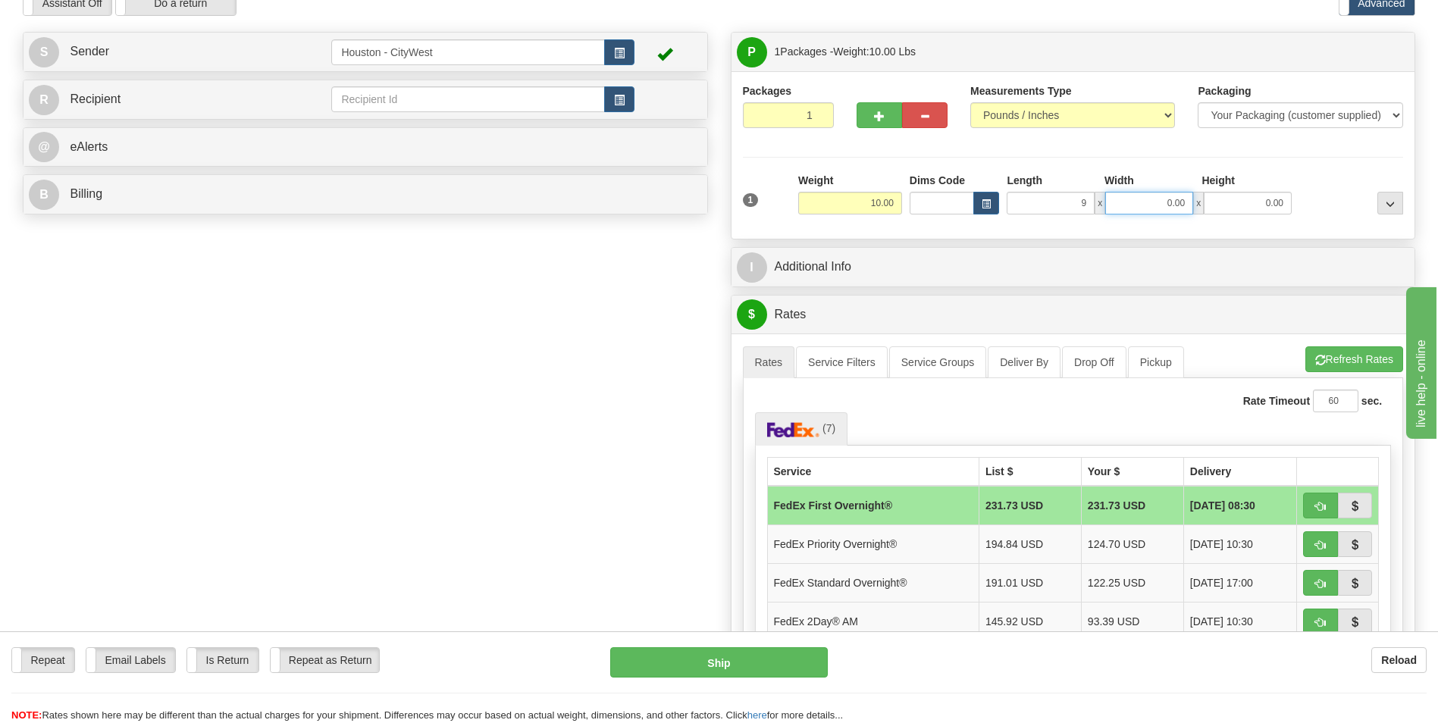
type input "9.00"
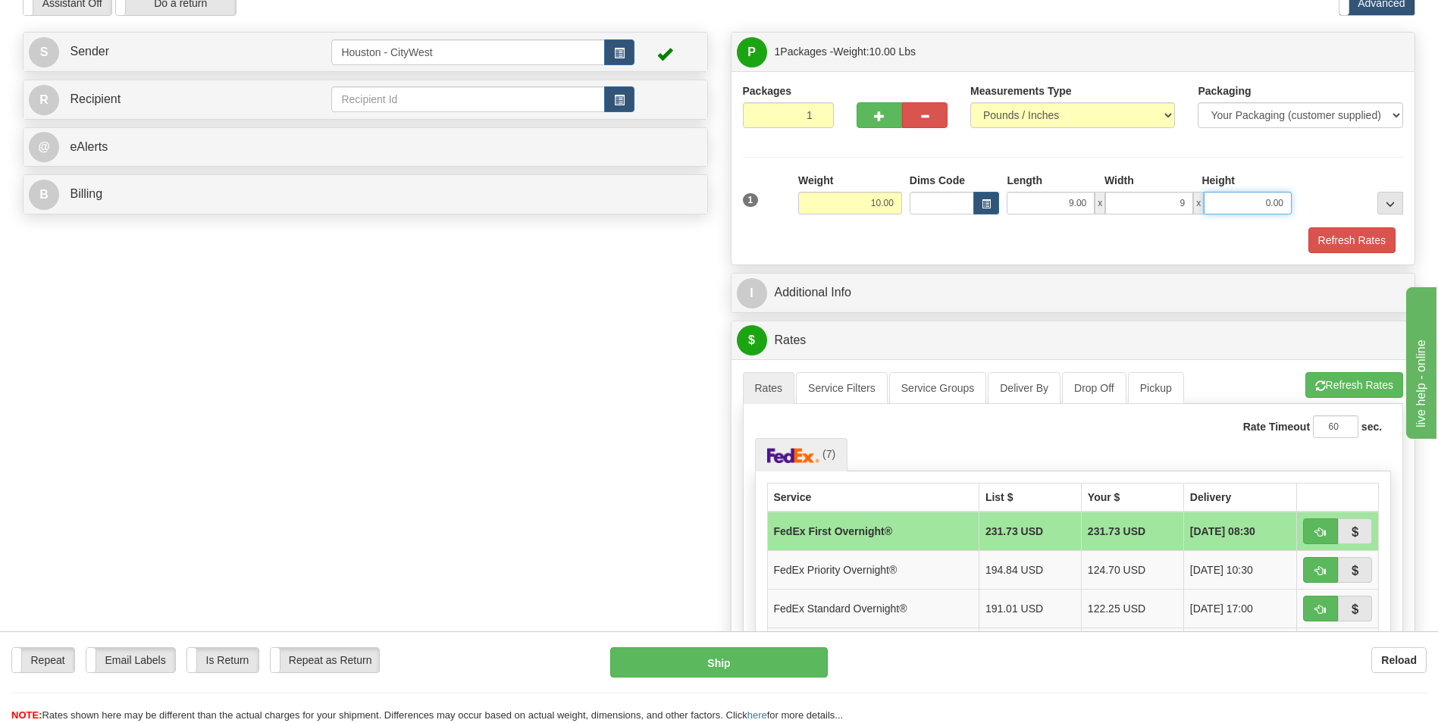
type input "9.00"
type input "3.00"
click at [1170, 205] on input "9.00" at bounding box center [1149, 203] width 88 height 23
type input "6.00"
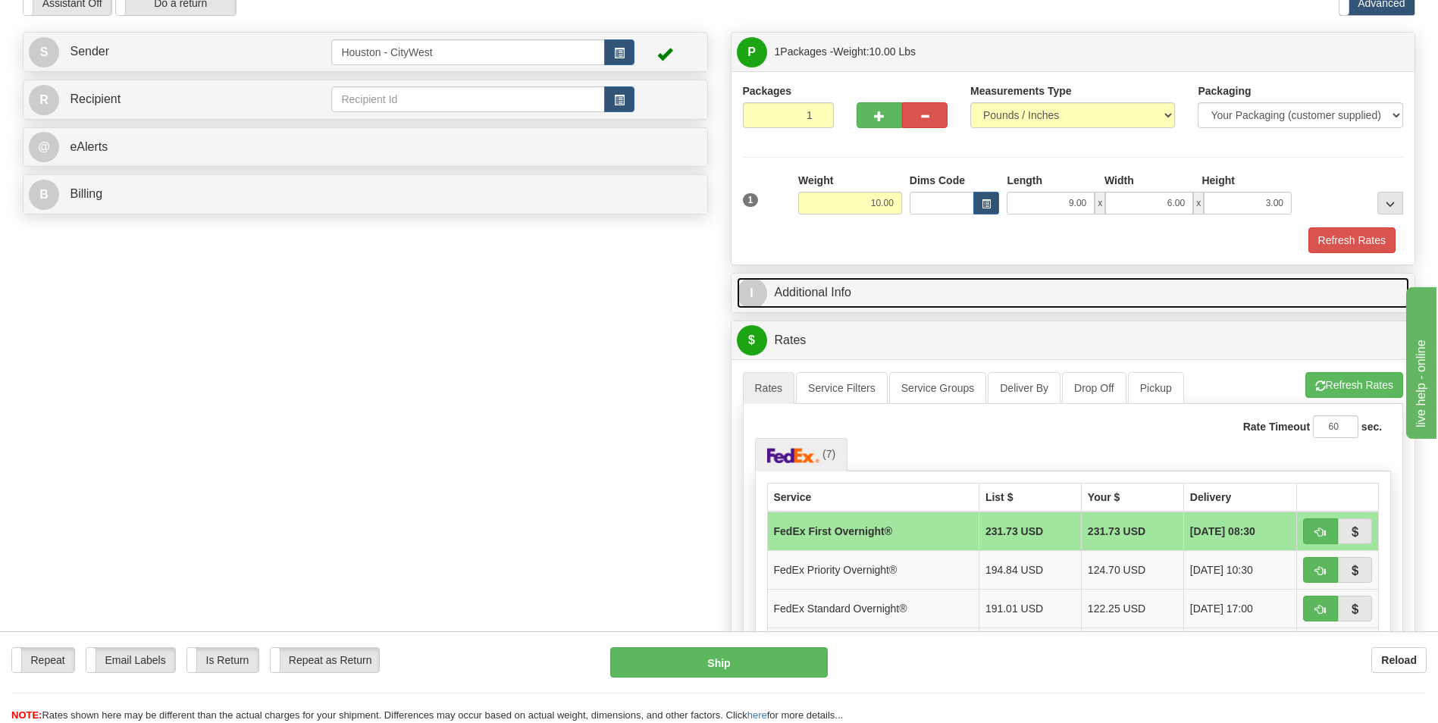
click at [1131, 293] on link "I Additional Info" at bounding box center [1073, 292] width 673 height 31
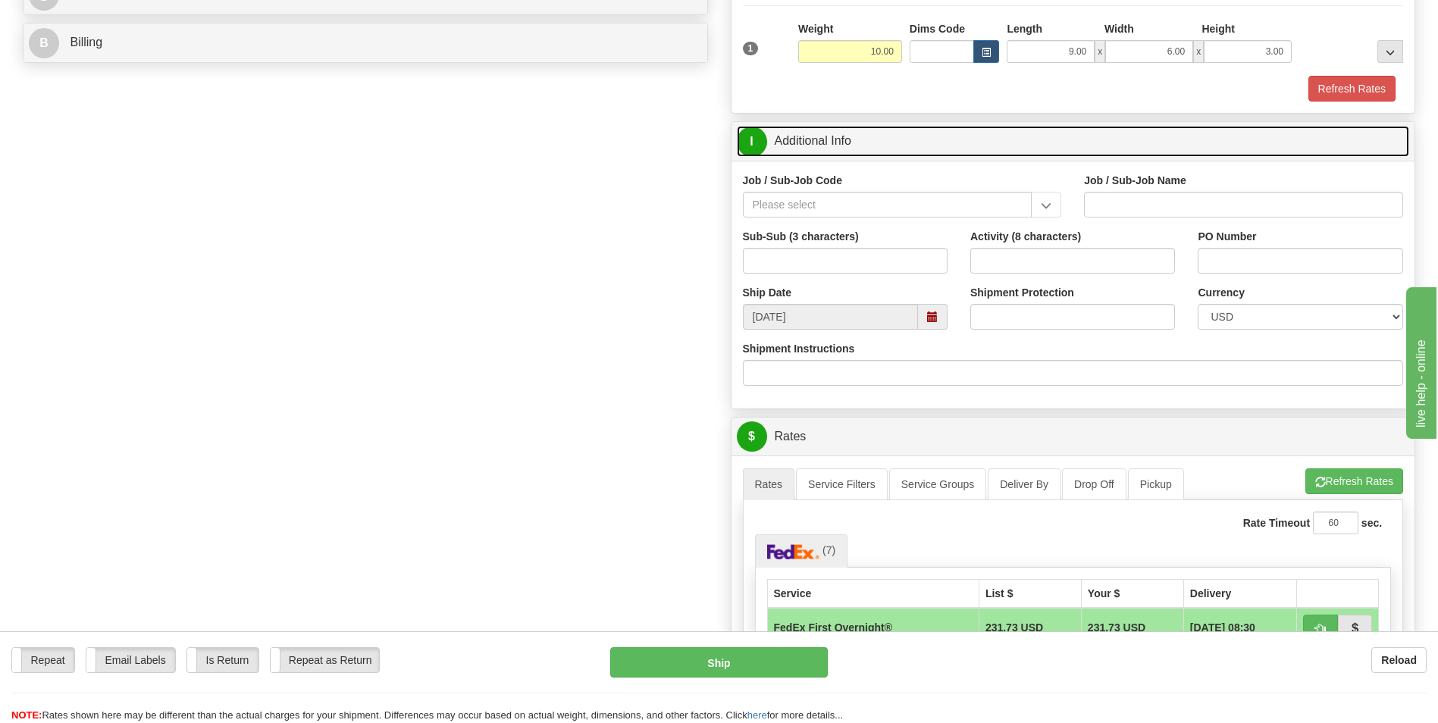
scroll to position [152, 0]
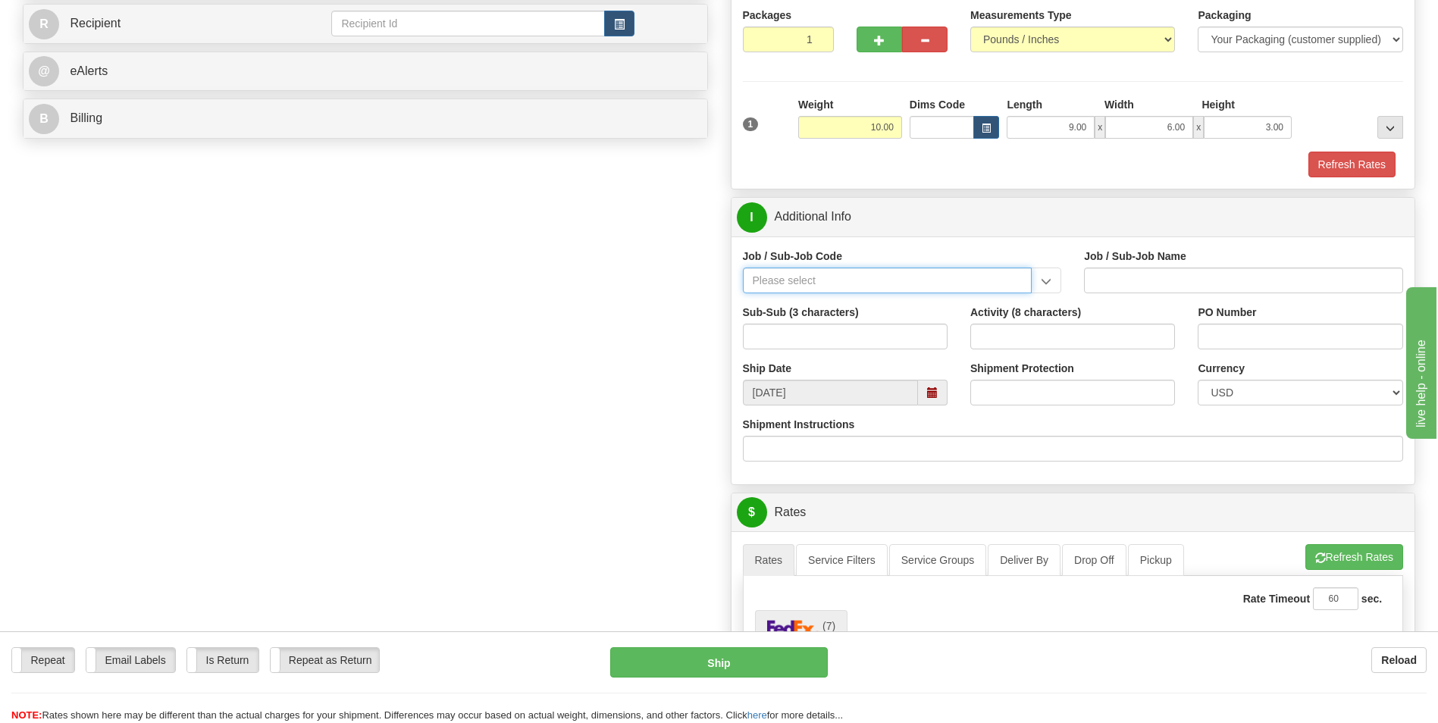
click at [822, 274] on input "Job / Sub-Job Code" at bounding box center [888, 281] width 290 height 26
type input "26196-250"
click at [865, 302] on div "26196-250" at bounding box center [884, 304] width 274 height 17
type input "PORT [PERSON_NAME] LNG - FIELD MATERIAL REQUISTIONS"
type input "26196-250"
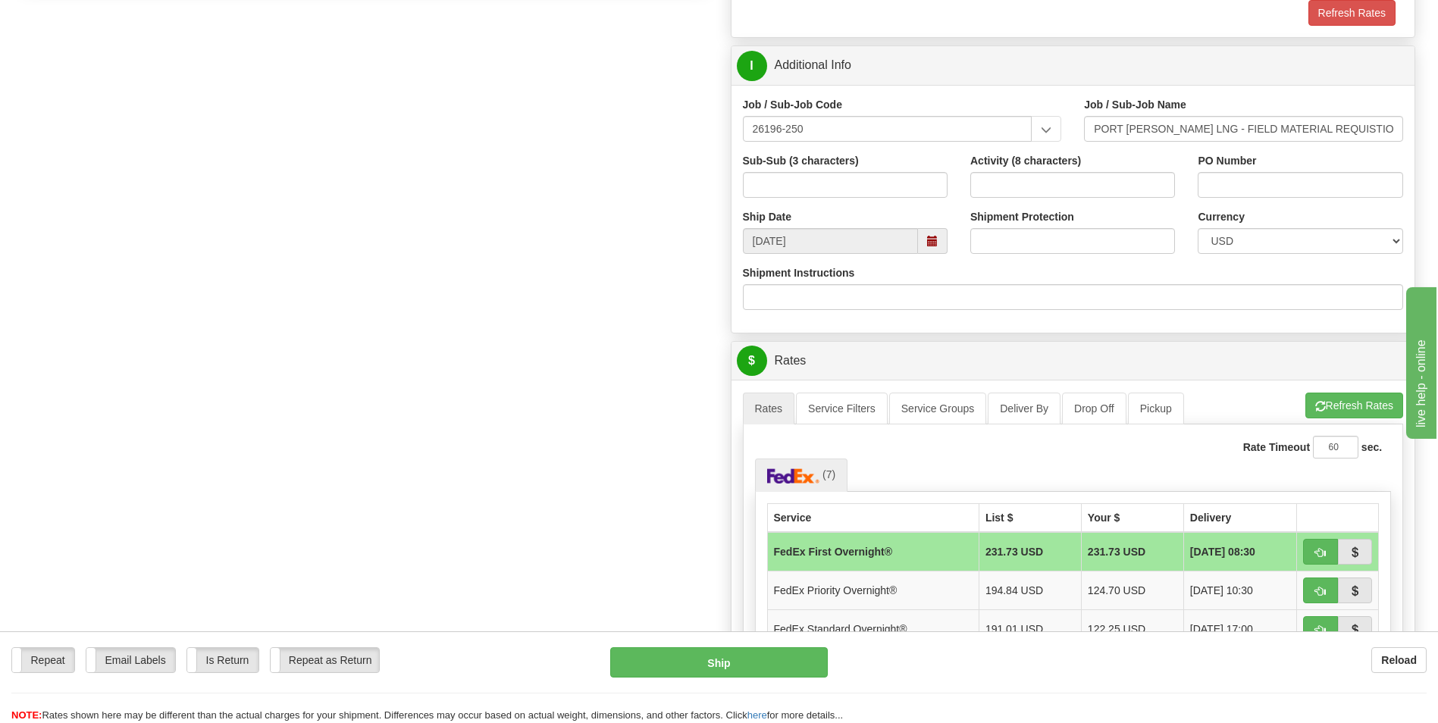
scroll to position [379, 0]
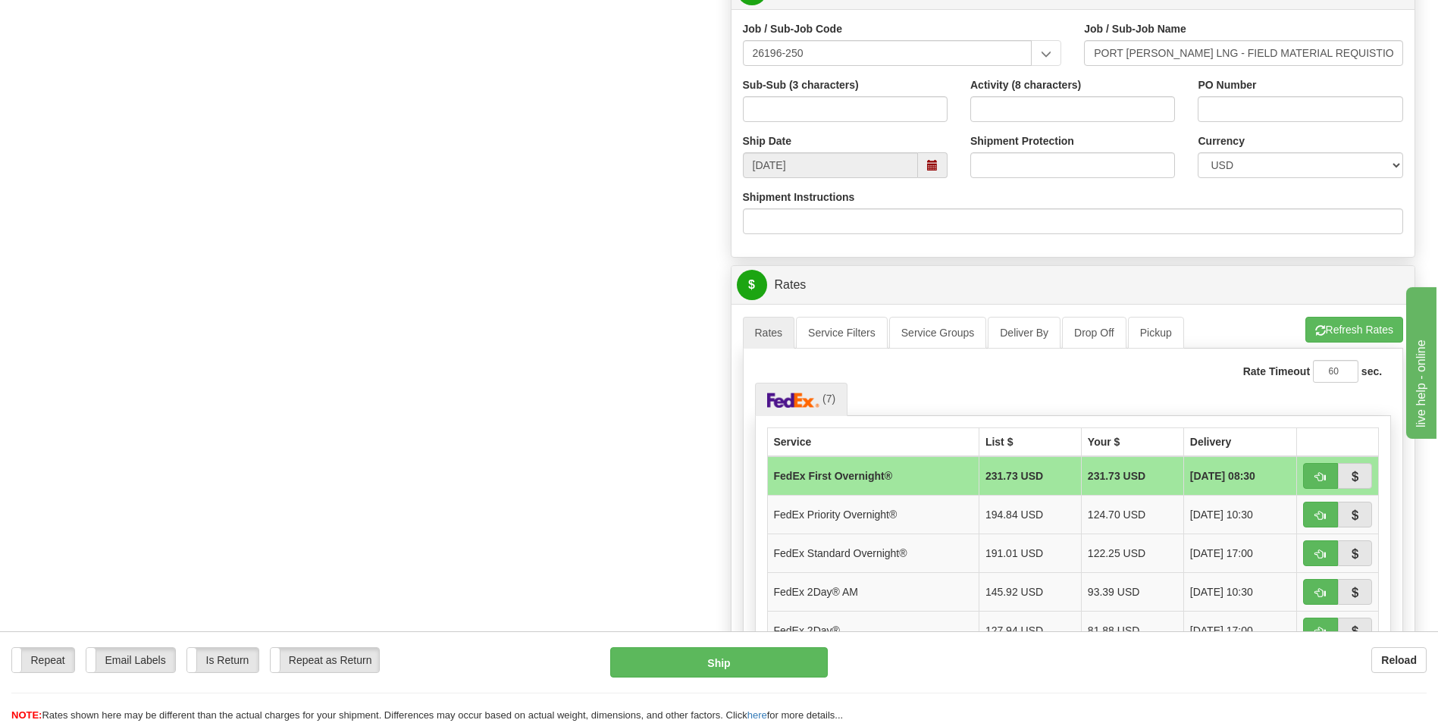
click at [929, 161] on span at bounding box center [932, 165] width 11 height 11
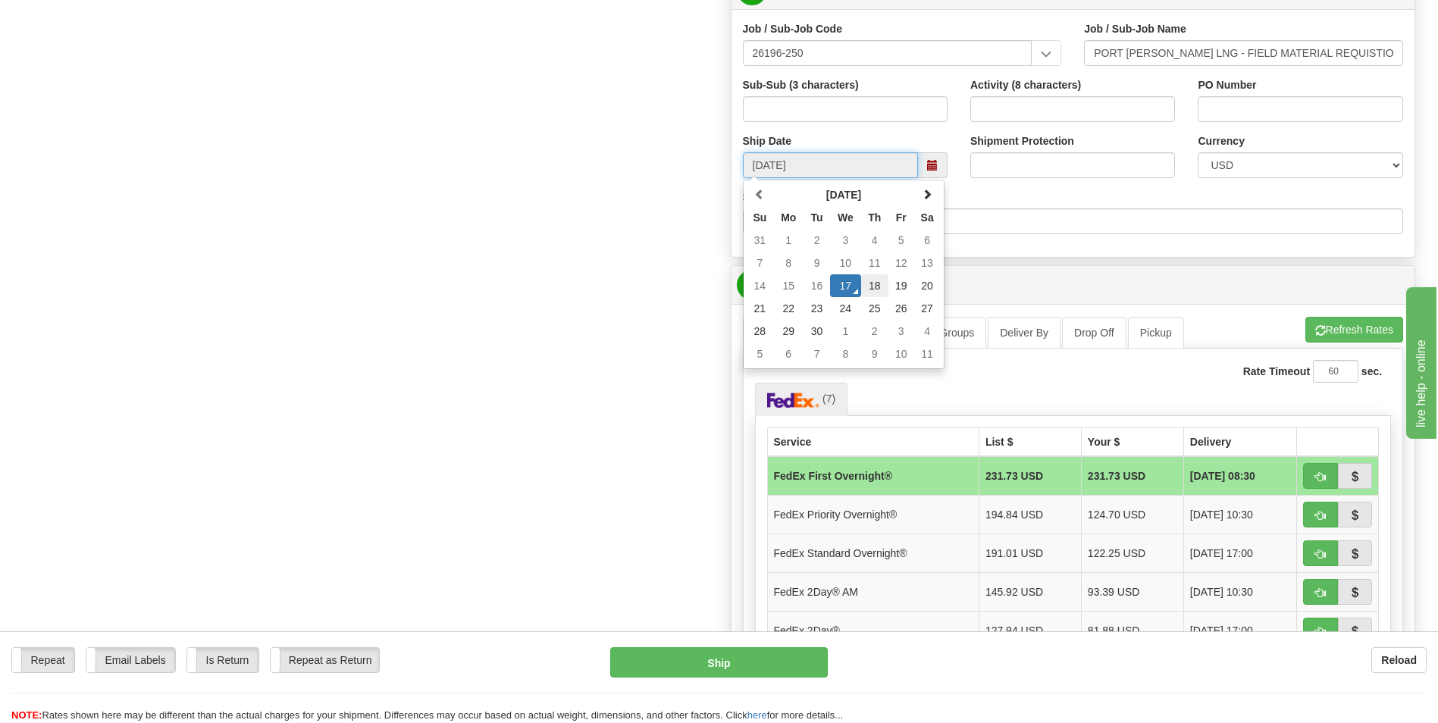
click at [882, 284] on td "18" at bounding box center [874, 285] width 27 height 23
type input "[DATE]"
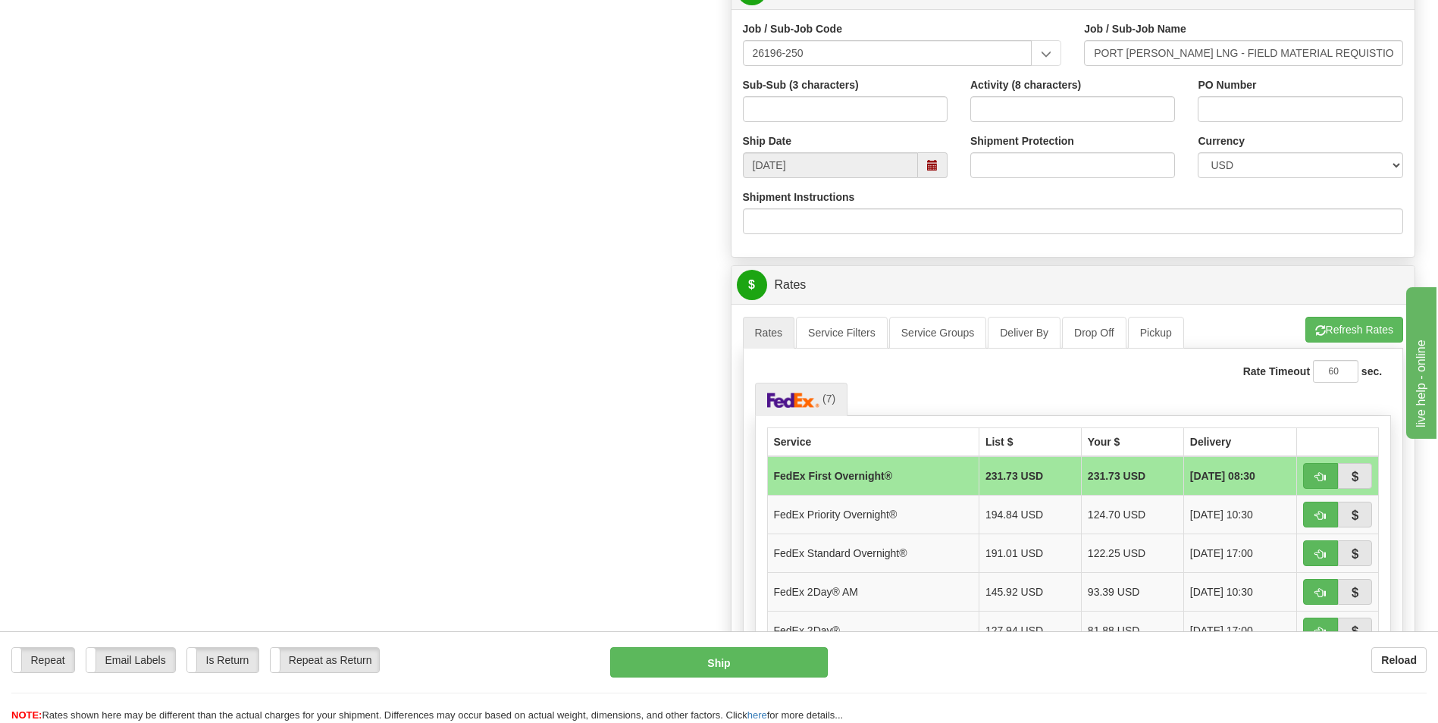
click at [590, 346] on div "Create a label for the return Create Pickup Without Label S" at bounding box center [718, 372] width 1415 height 1286
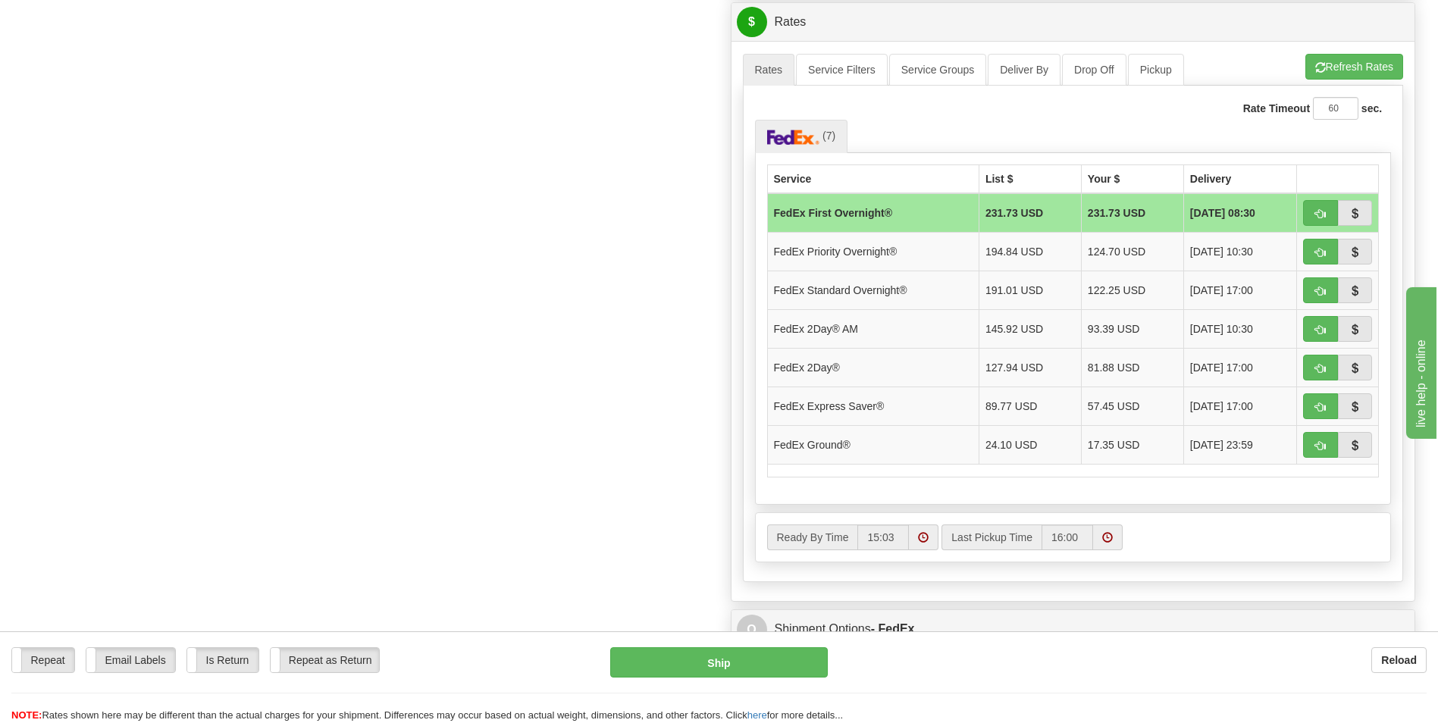
scroll to position [682, 0]
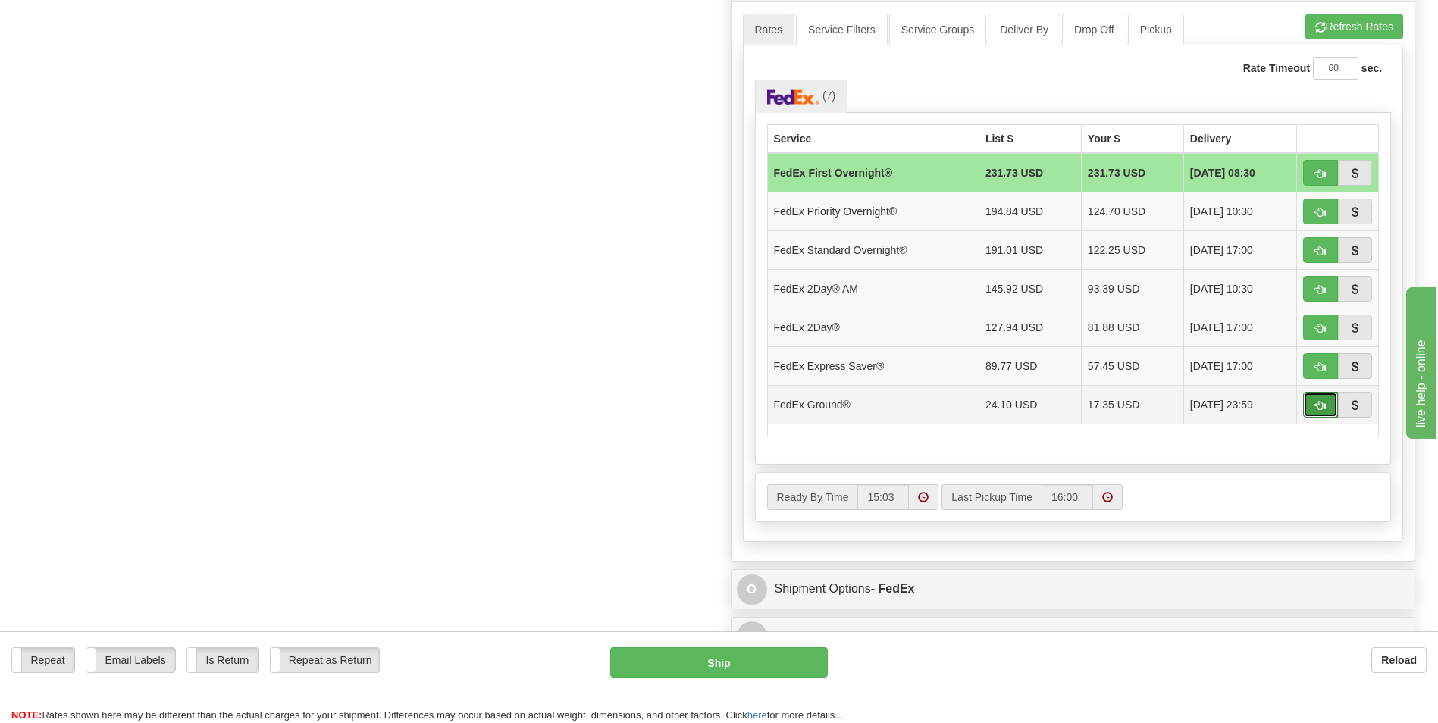
click at [1324, 402] on span "button" at bounding box center [1320, 406] width 11 height 10
type input "92"
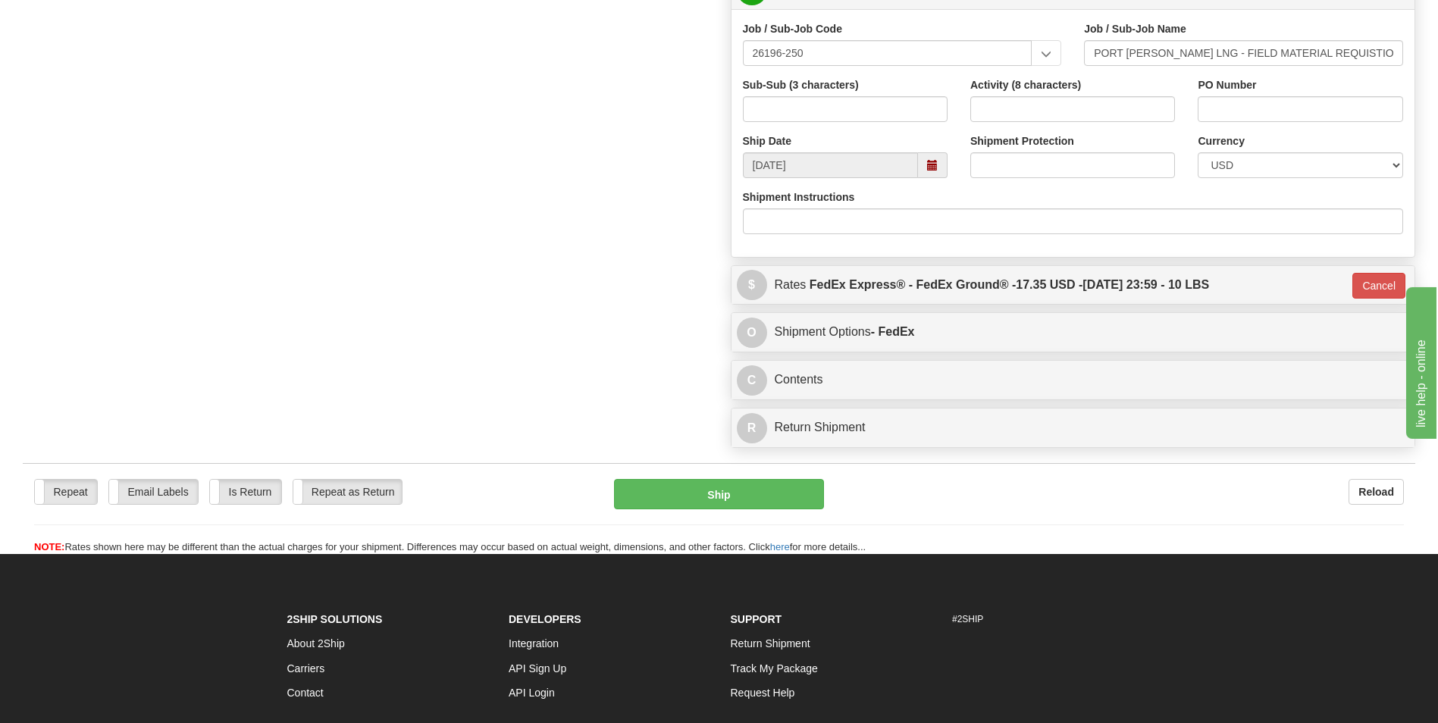
scroll to position [373, 0]
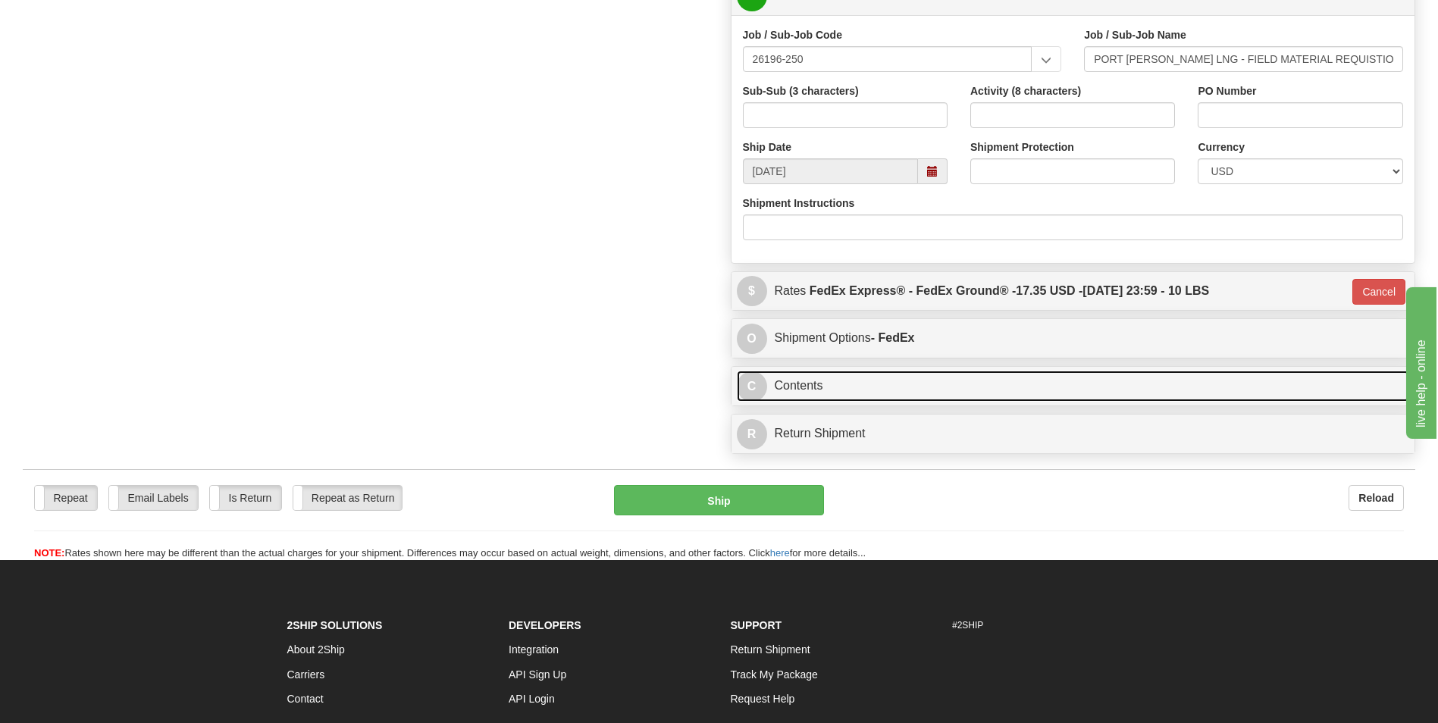
click at [988, 382] on link "C Contents" at bounding box center [1073, 386] width 673 height 31
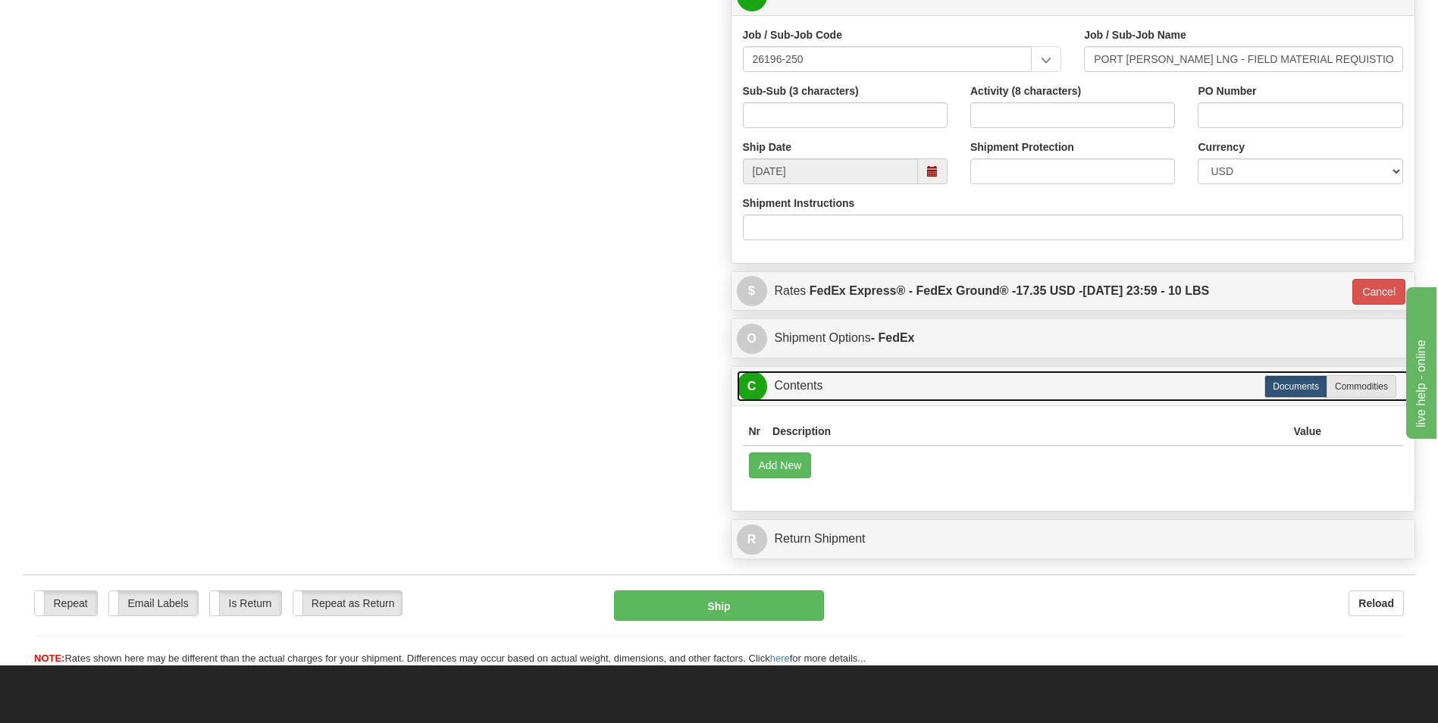
click at [988, 382] on link "C Contents" at bounding box center [1073, 386] width 673 height 31
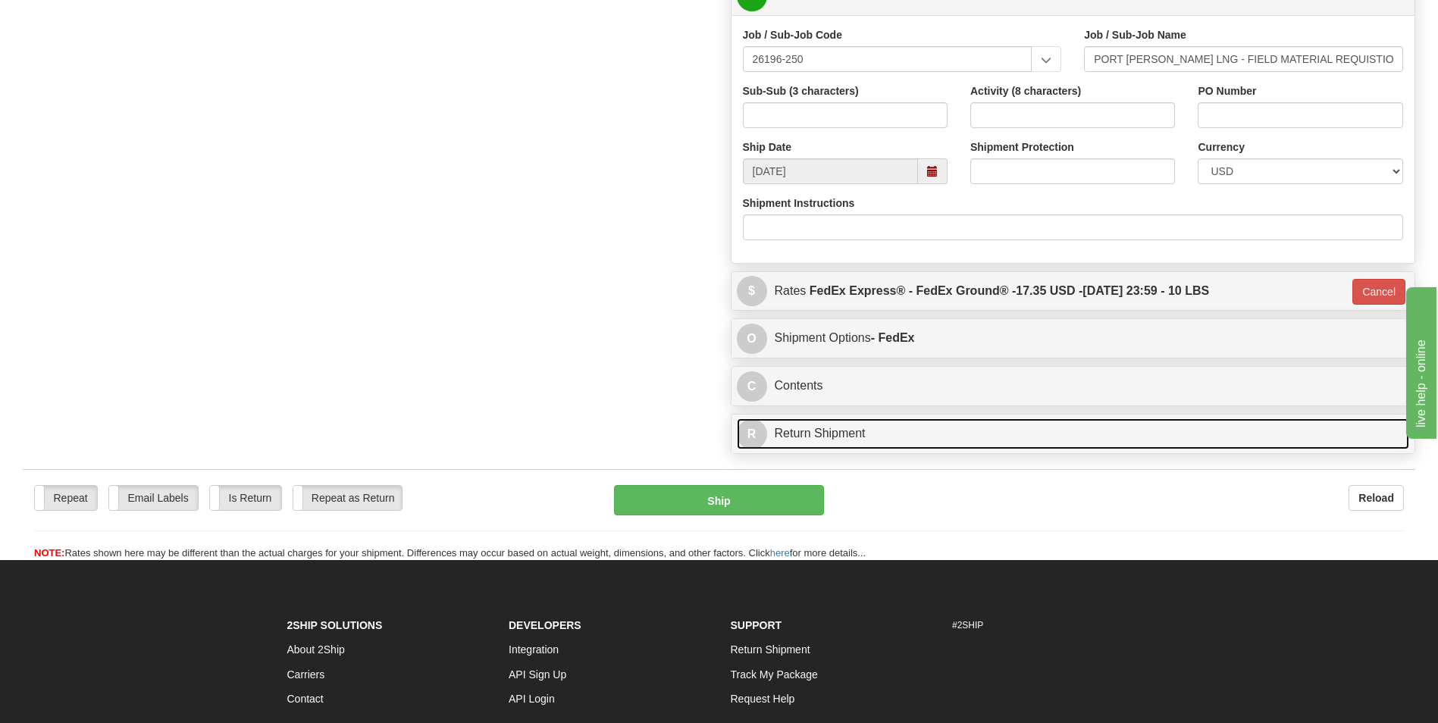
click at [954, 434] on link "R Return Shipment" at bounding box center [1073, 433] width 673 height 31
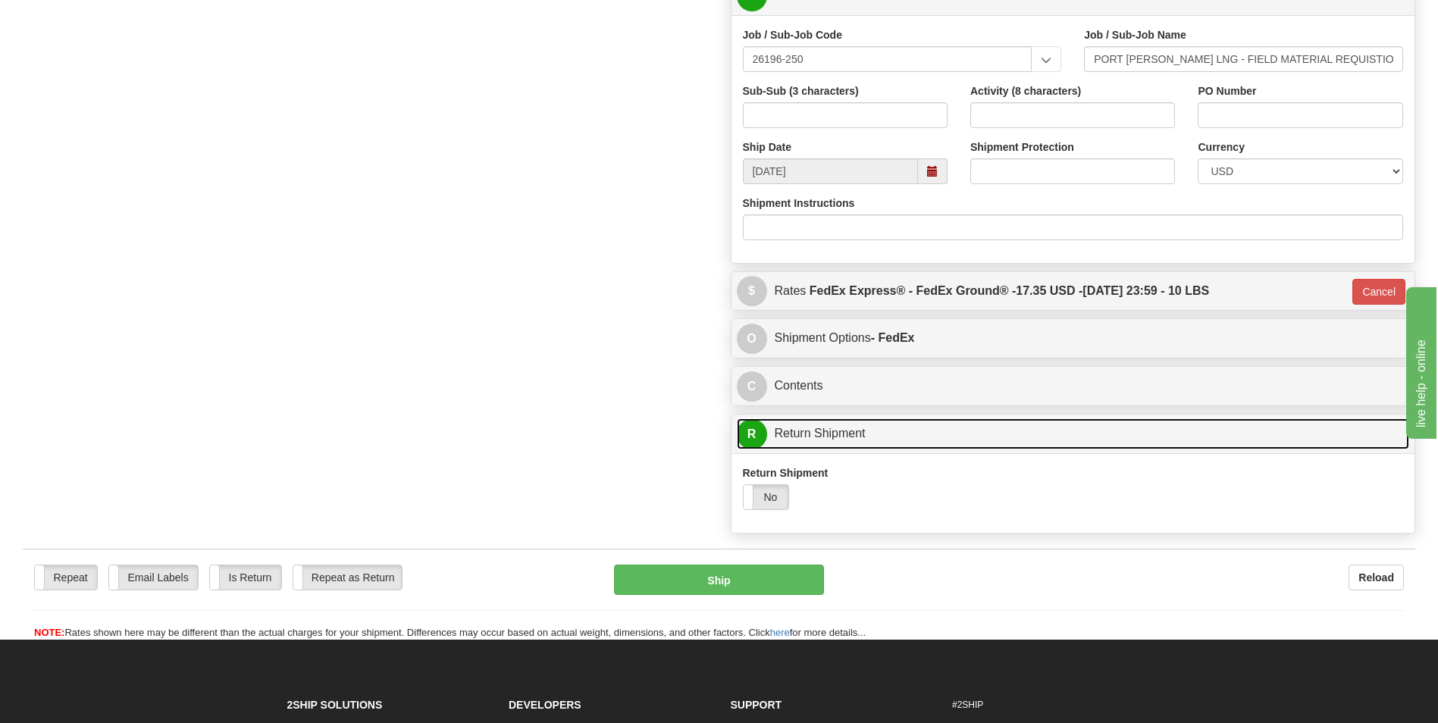
click at [954, 434] on link "R Return Shipment" at bounding box center [1073, 433] width 673 height 31
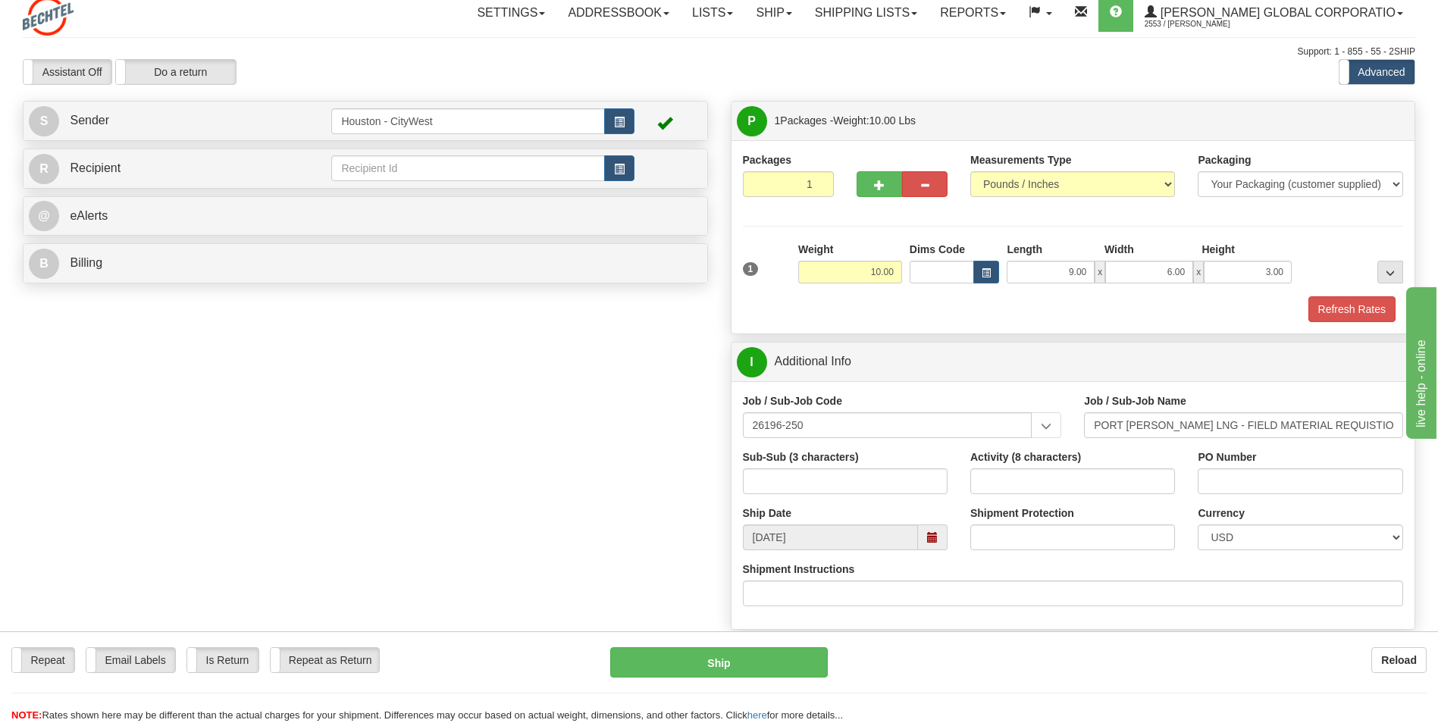
scroll to position [0, 0]
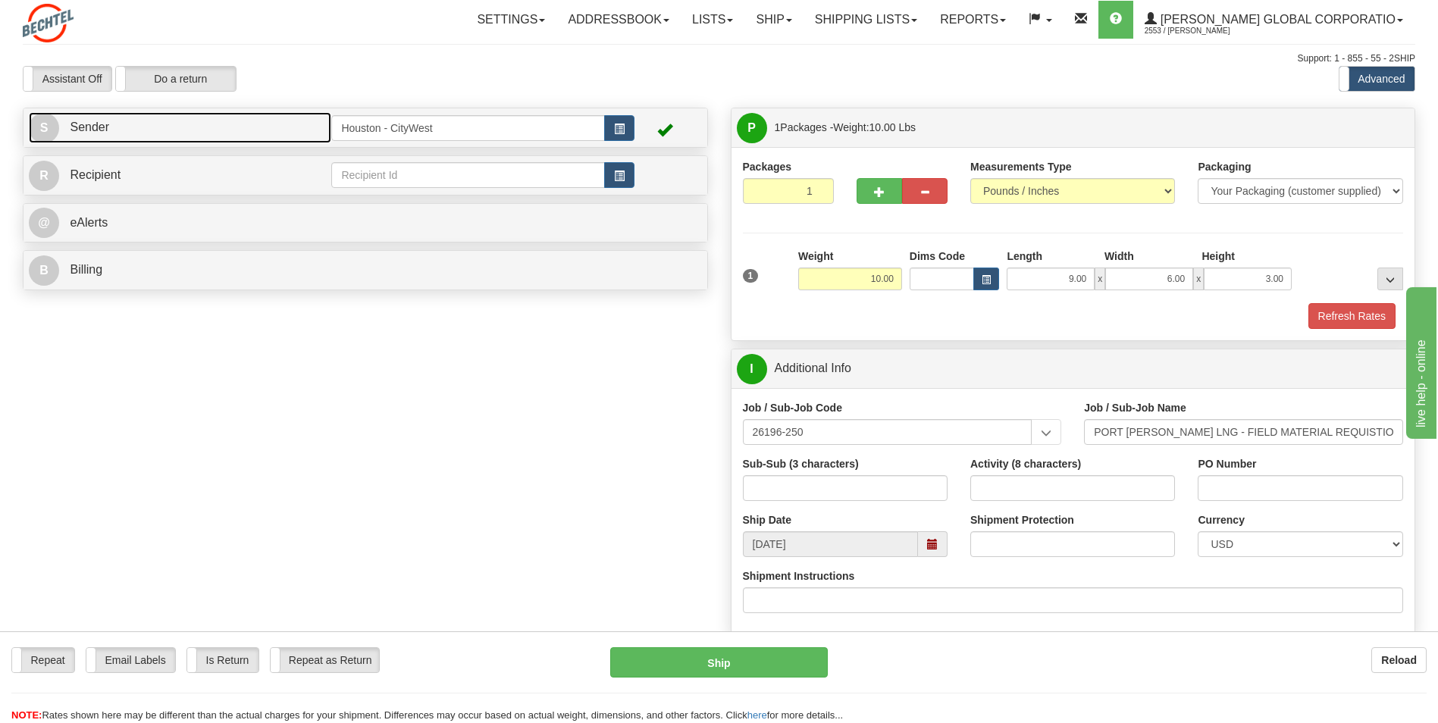
click at [273, 133] on link "S Sender" at bounding box center [180, 127] width 302 height 31
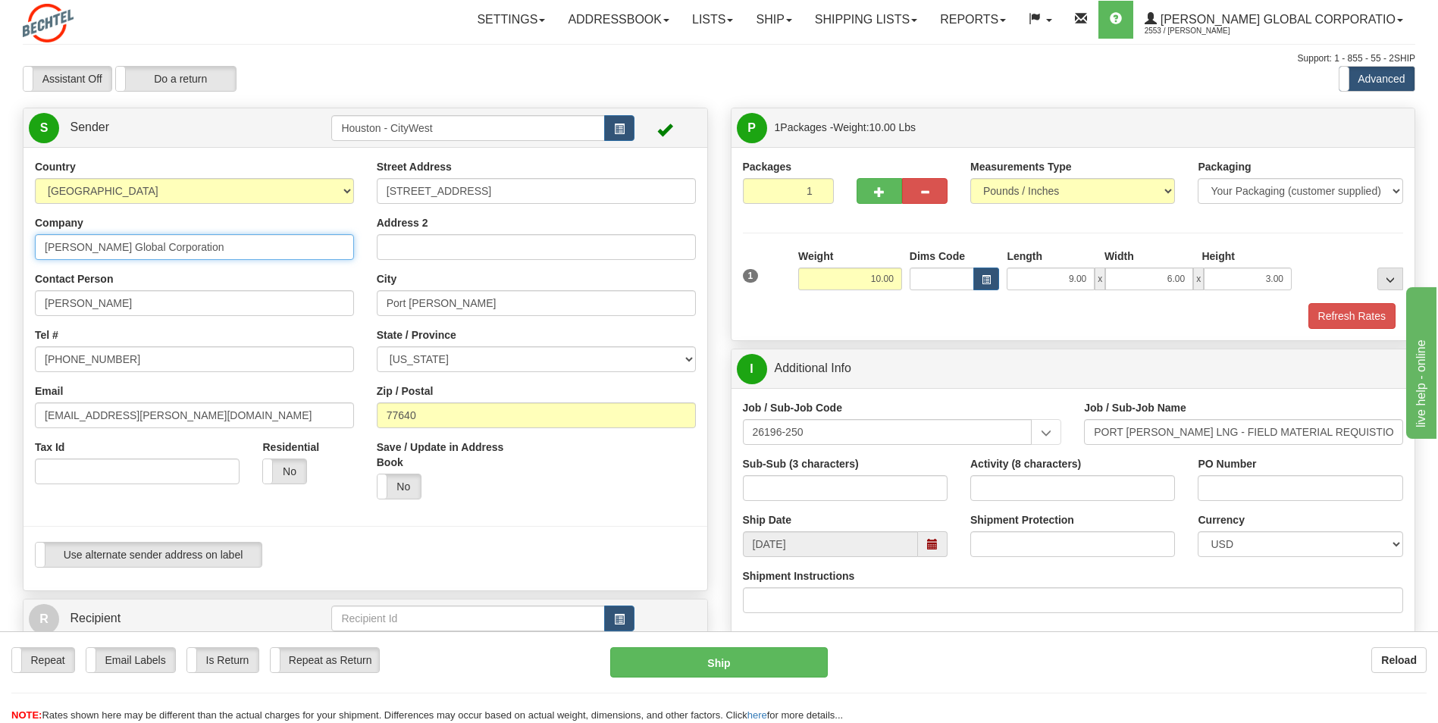
drag, startPoint x: 251, startPoint y: 243, endPoint x: 99, endPoint y: 243, distance: 151.6
click at [99, 243] on input "[PERSON_NAME] Global Corporation" at bounding box center [194, 247] width 319 height 26
type input "[PERSON_NAME] Engery"
click at [128, 209] on div "Country [GEOGRAPHIC_DATA] [GEOGRAPHIC_DATA] [GEOGRAPHIC_DATA] [GEOGRAPHIC_DATA]…" at bounding box center [194, 327] width 342 height 337
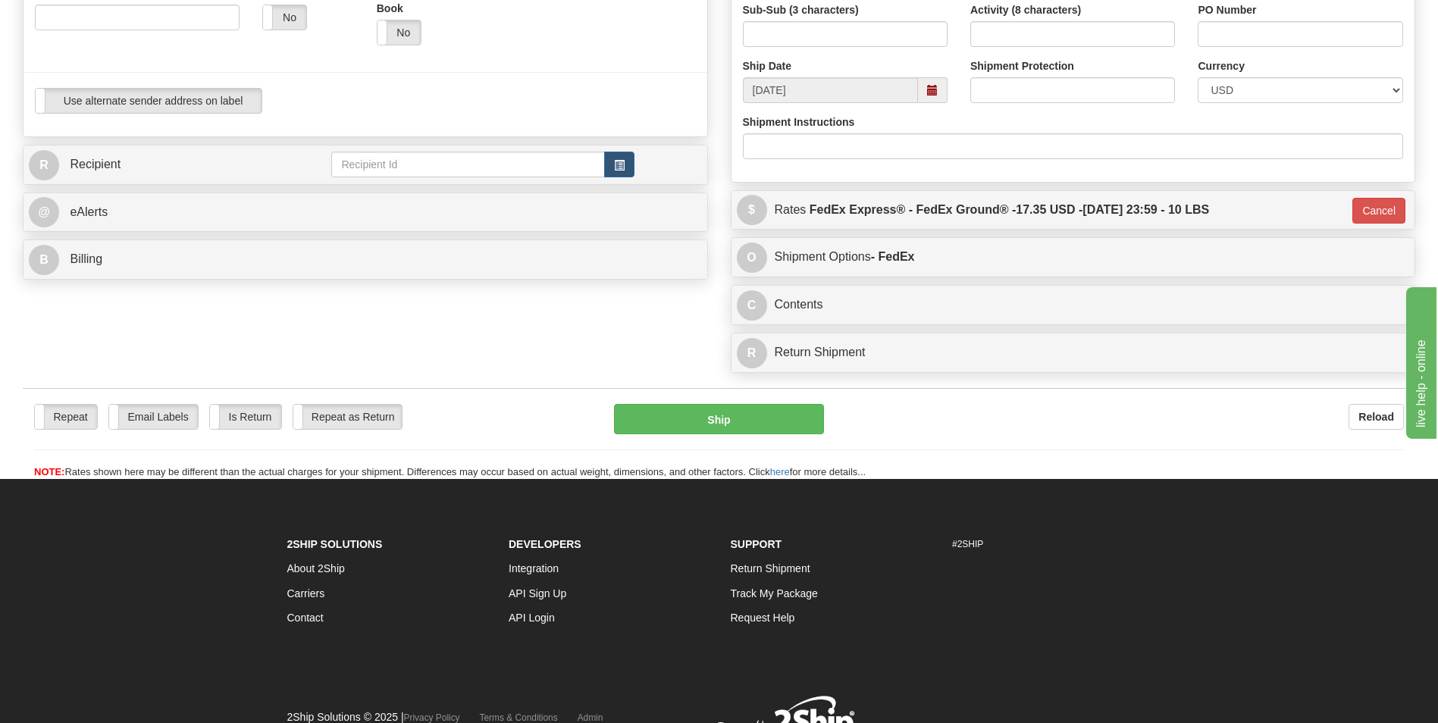
scroll to position [455, 0]
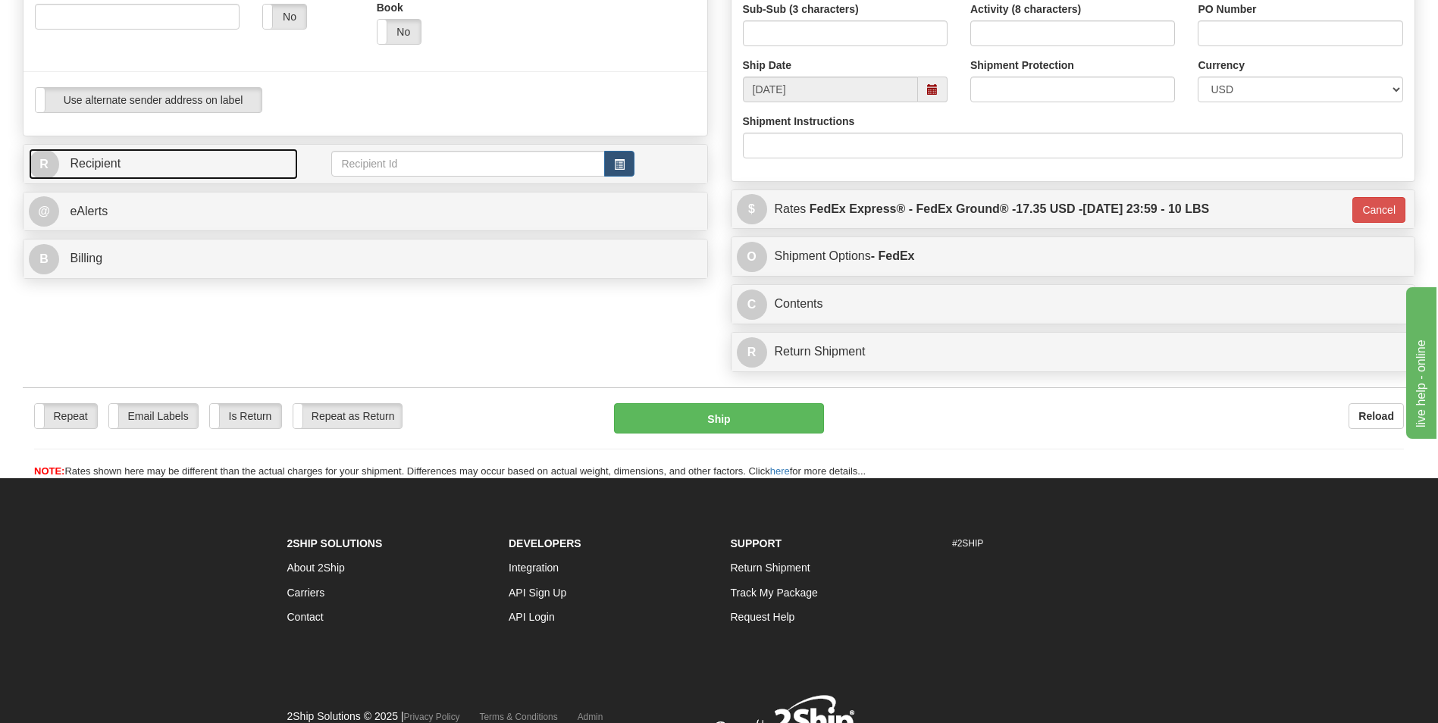
click at [165, 168] on link "R Recipient" at bounding box center [163, 164] width 269 height 31
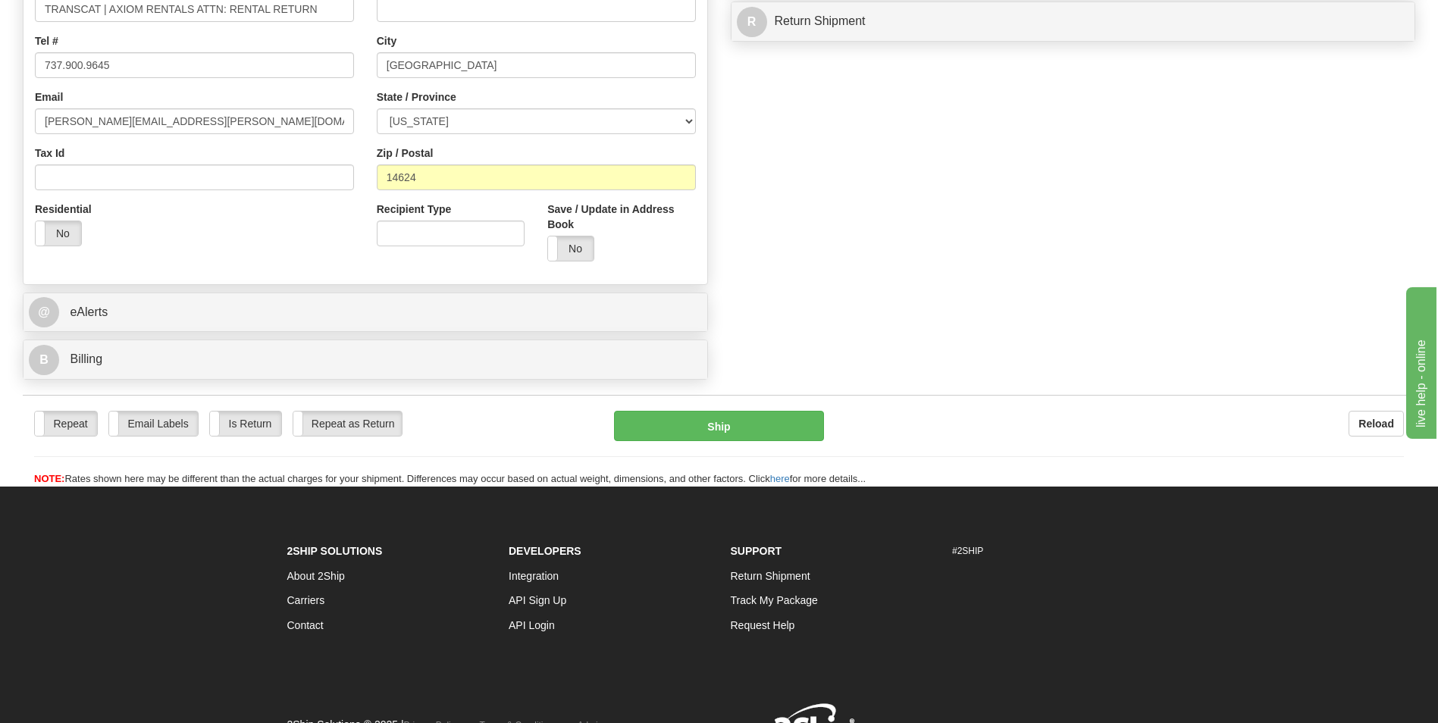
scroll to position [758, 0]
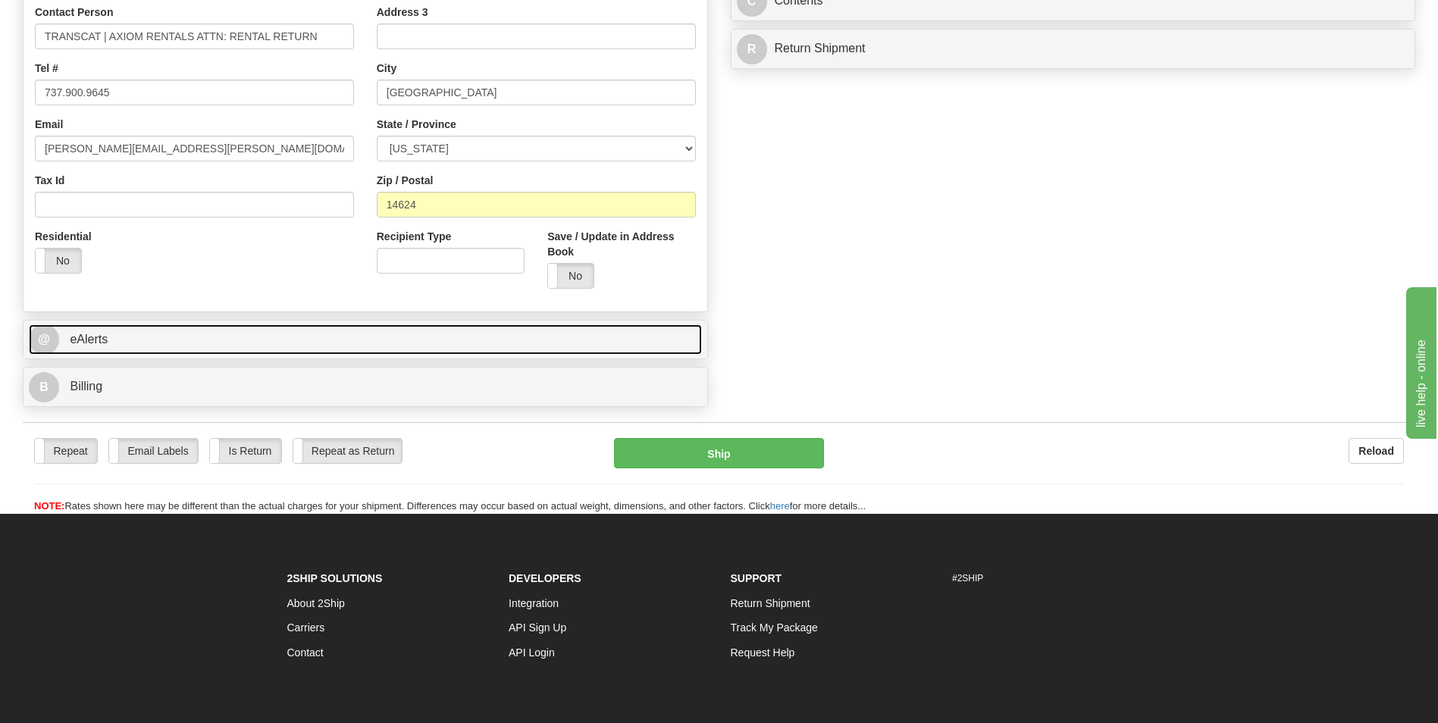
click at [449, 349] on link "@ eAlerts" at bounding box center [365, 339] width 673 height 31
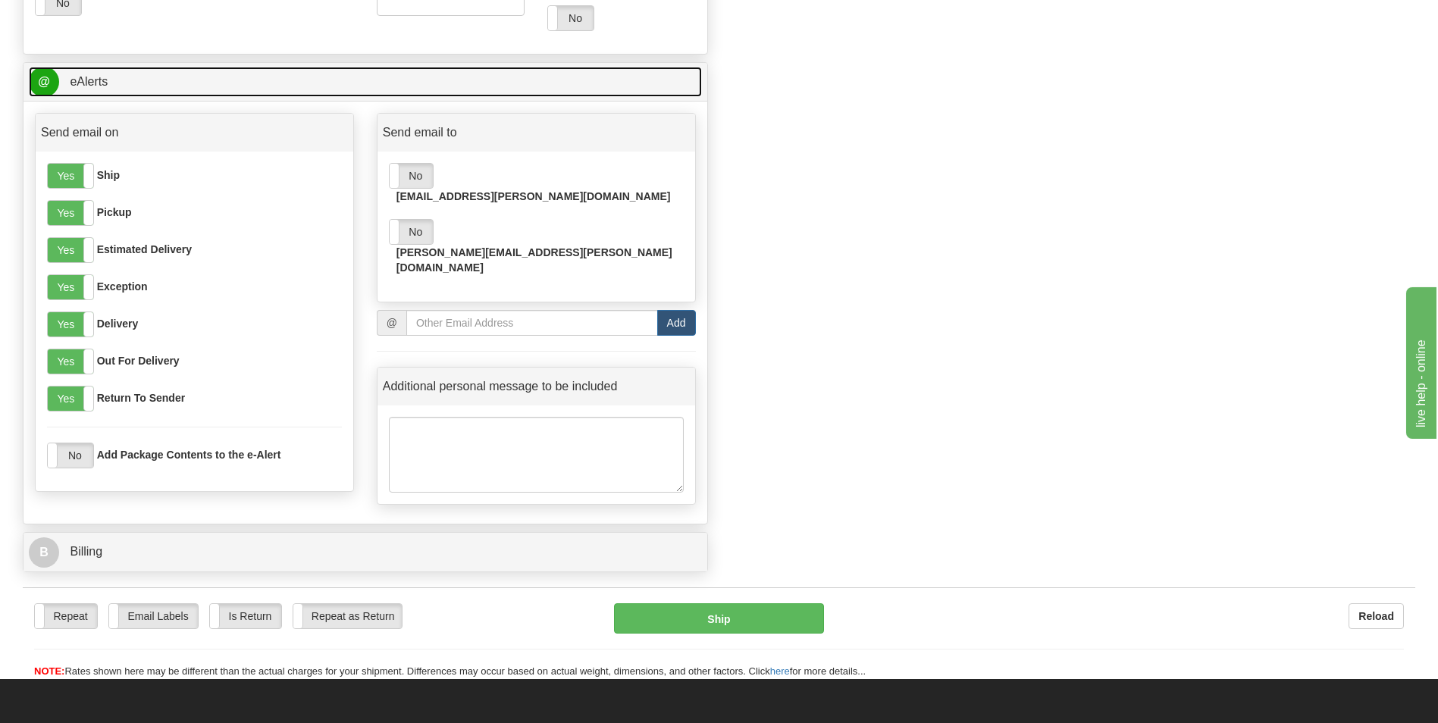
scroll to position [1061, 0]
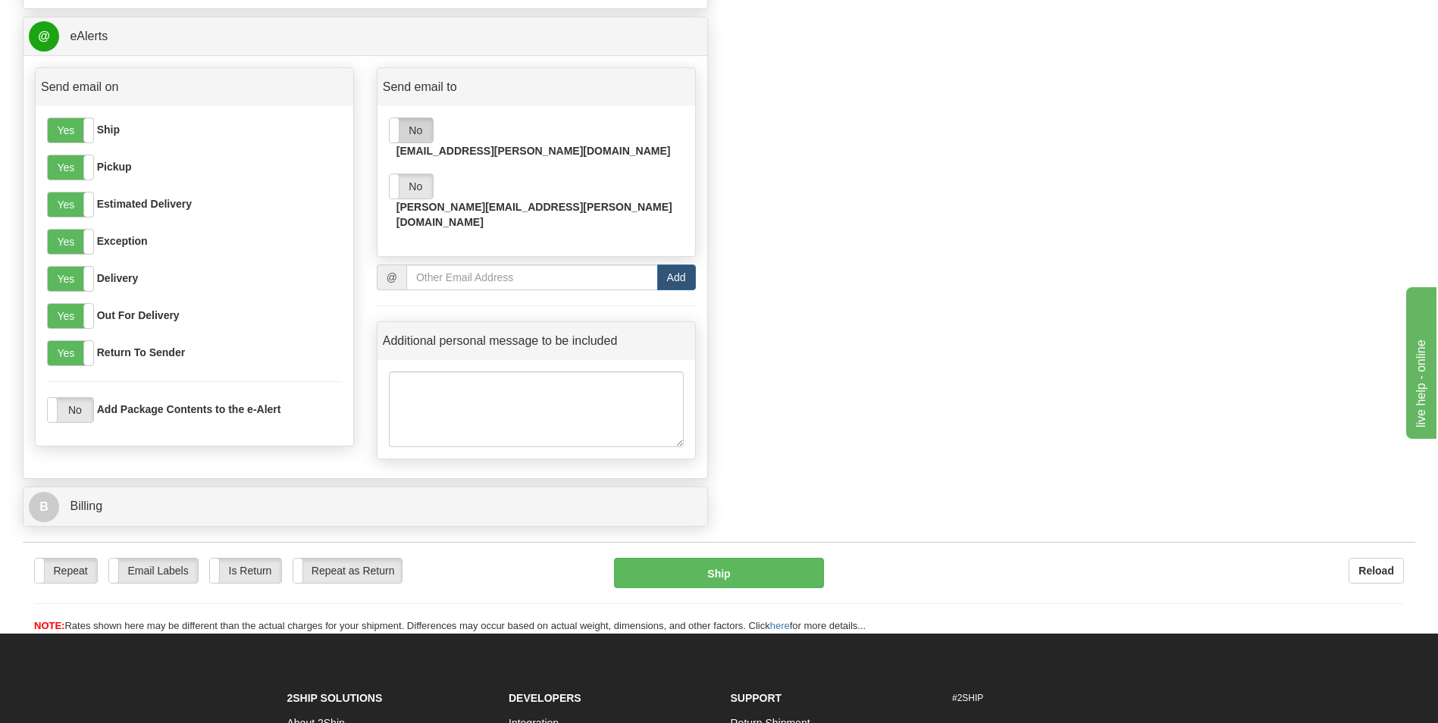
click at [414, 126] on label "No" at bounding box center [411, 130] width 43 height 24
click at [418, 174] on label "No" at bounding box center [411, 186] width 43 height 24
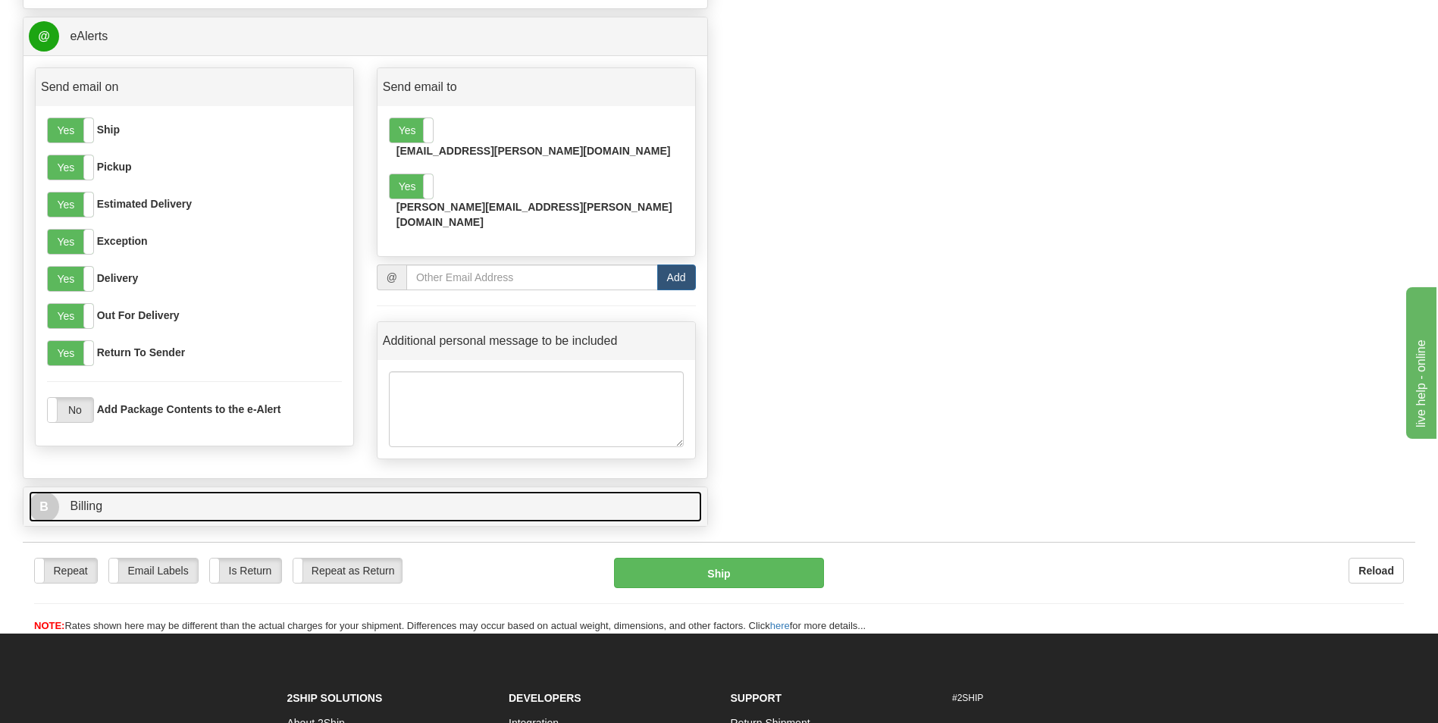
click at [222, 491] on link "B Billing" at bounding box center [365, 506] width 673 height 31
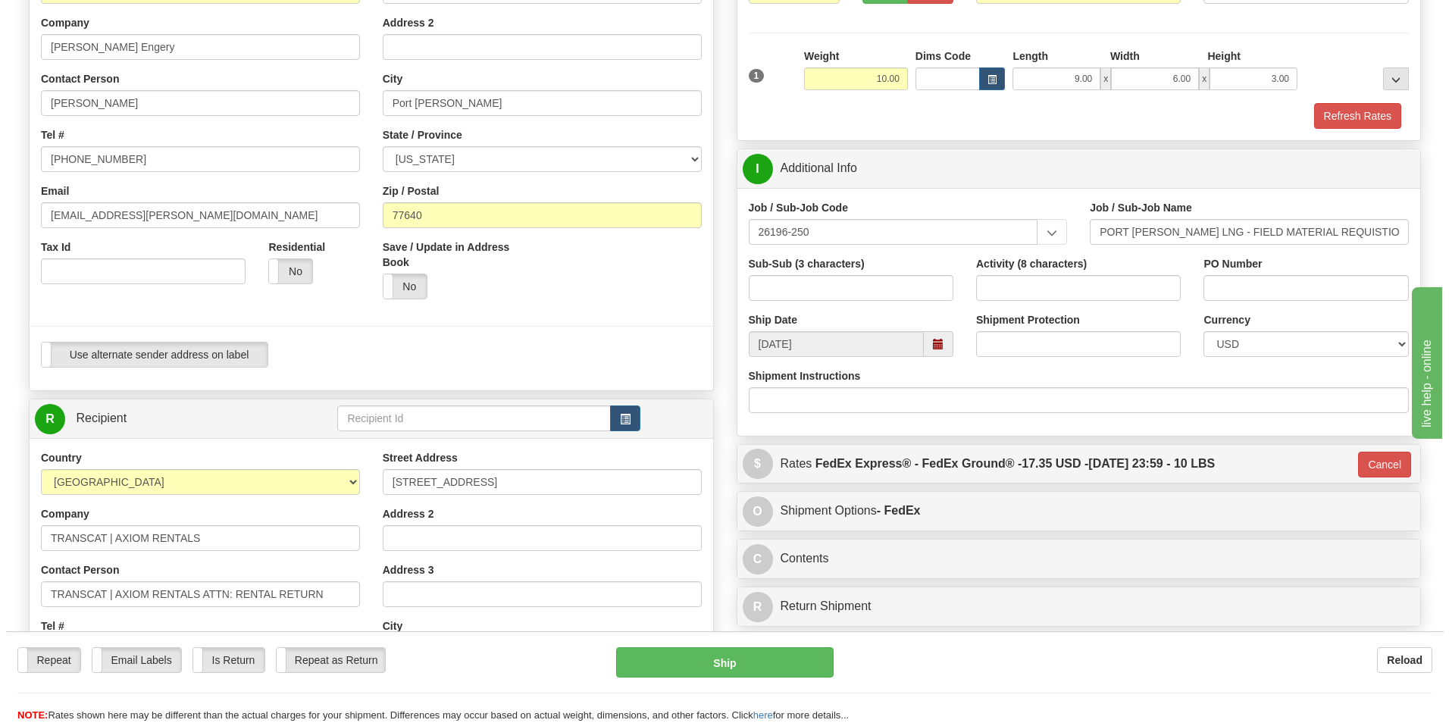
scroll to position [227, 0]
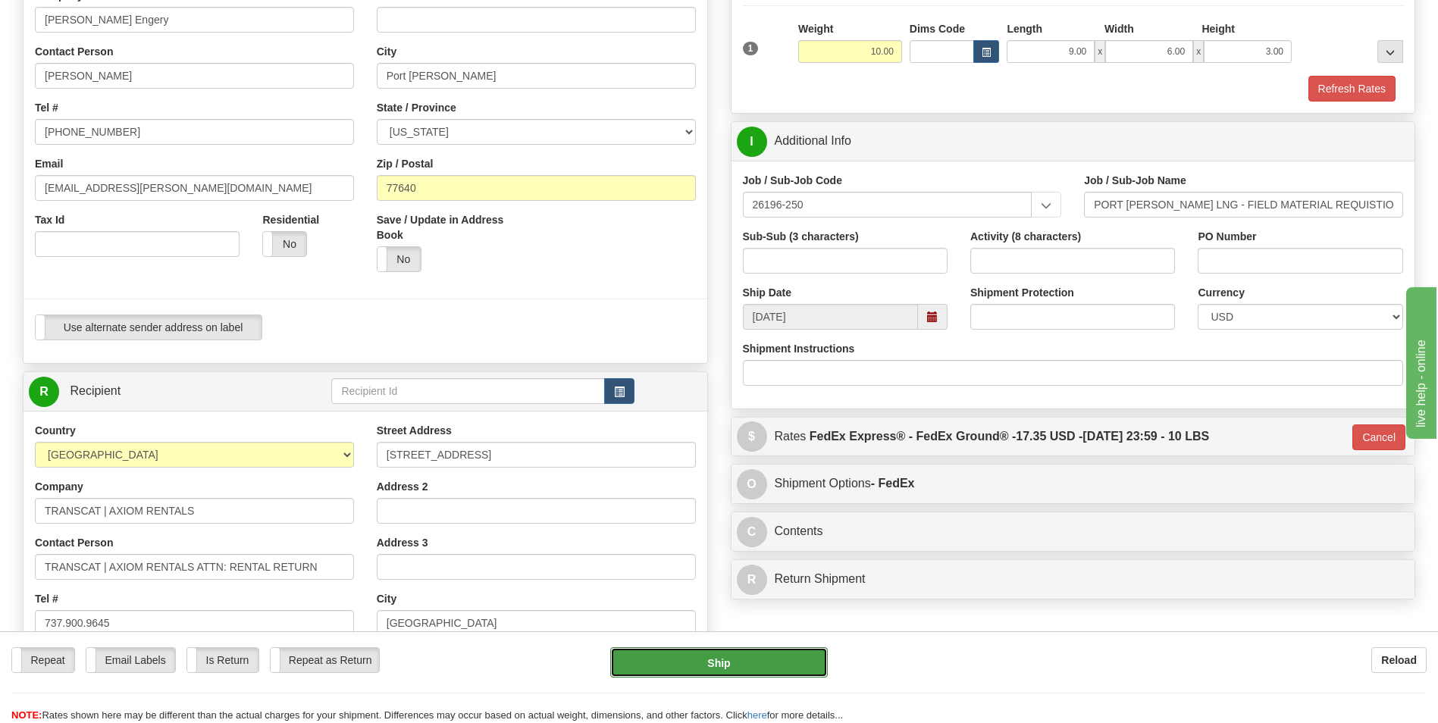
click at [761, 657] on button "Ship" at bounding box center [718, 662] width 217 height 30
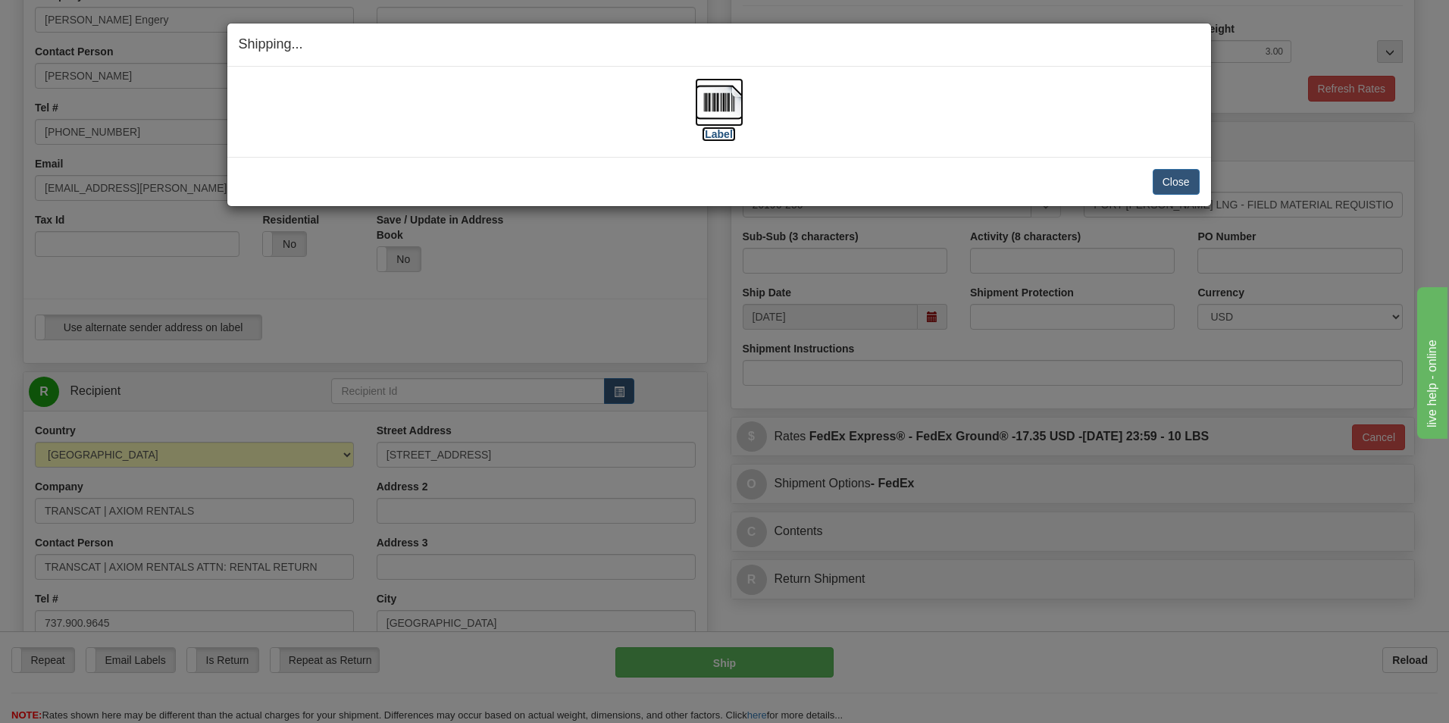
click at [715, 132] on label "[Label]" at bounding box center [719, 134] width 35 height 15
click at [1178, 177] on button "Close" at bounding box center [1176, 182] width 47 height 26
